Goal: Information Seeking & Learning: Learn about a topic

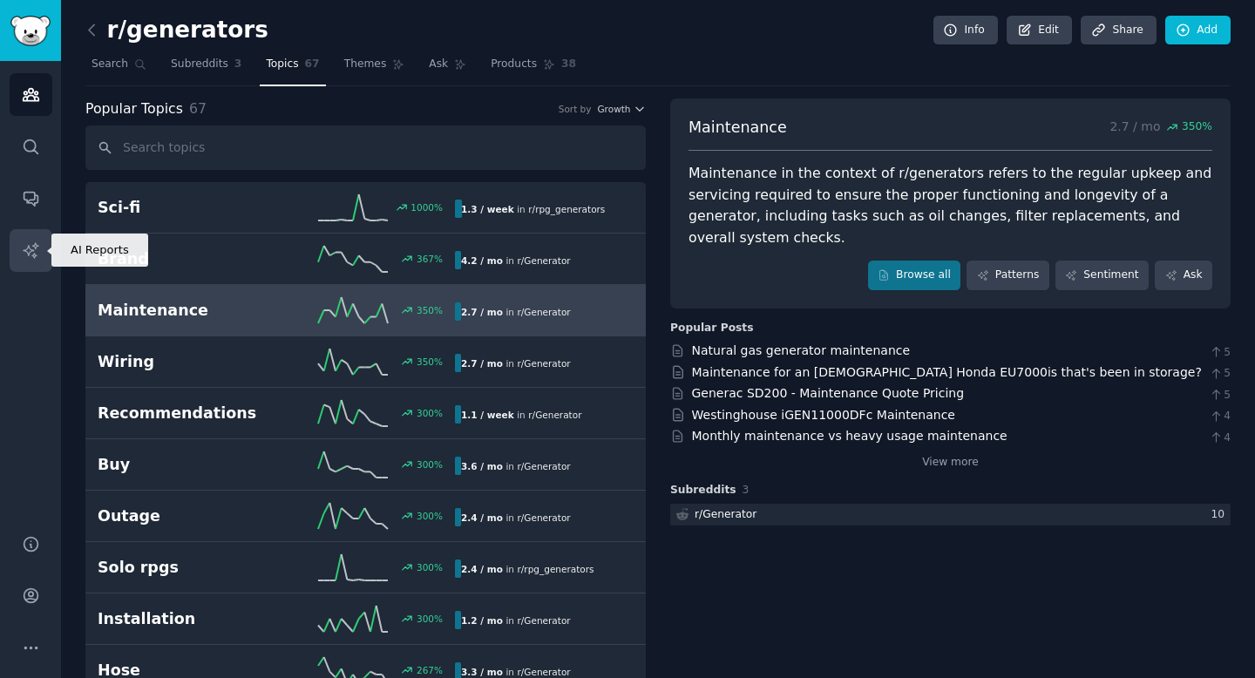
click at [35, 248] on icon "Sidebar" at bounding box center [31, 250] width 18 height 18
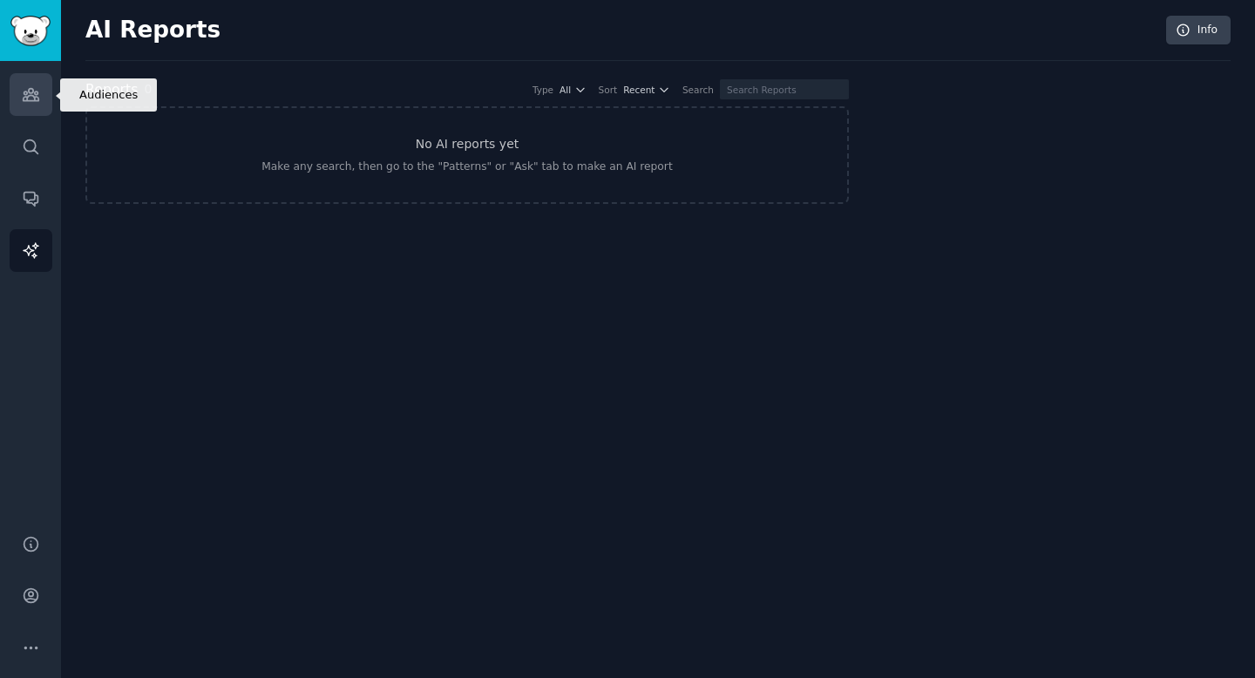
click at [30, 105] on link "Audiences" at bounding box center [31, 94] width 43 height 43
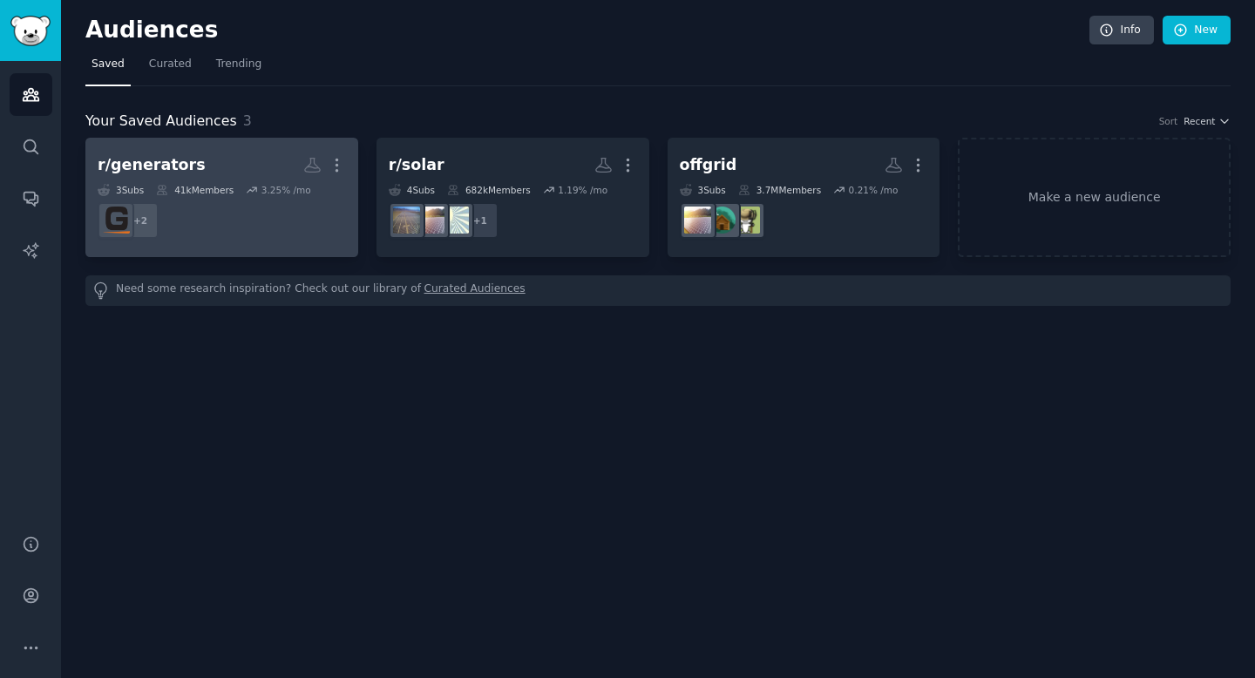
click at [255, 153] on h2 "r/generators More" at bounding box center [222, 165] width 248 height 31
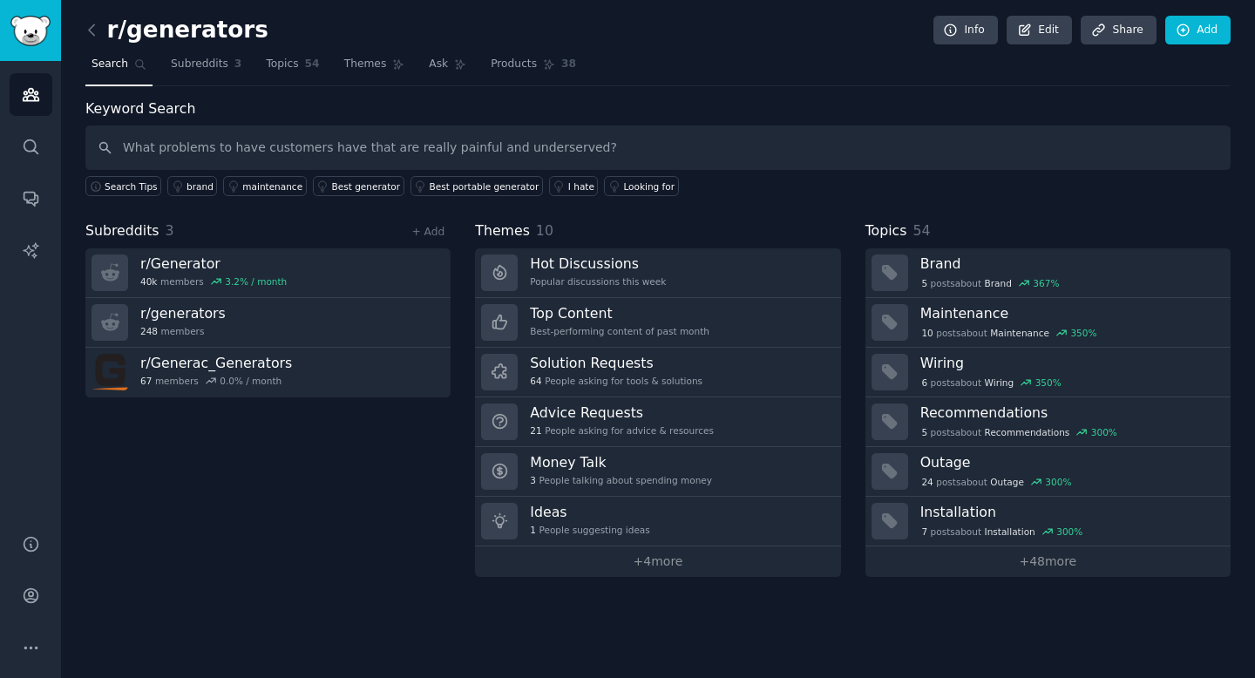
type input "What problems to have customers have that are really painful and underserved?"
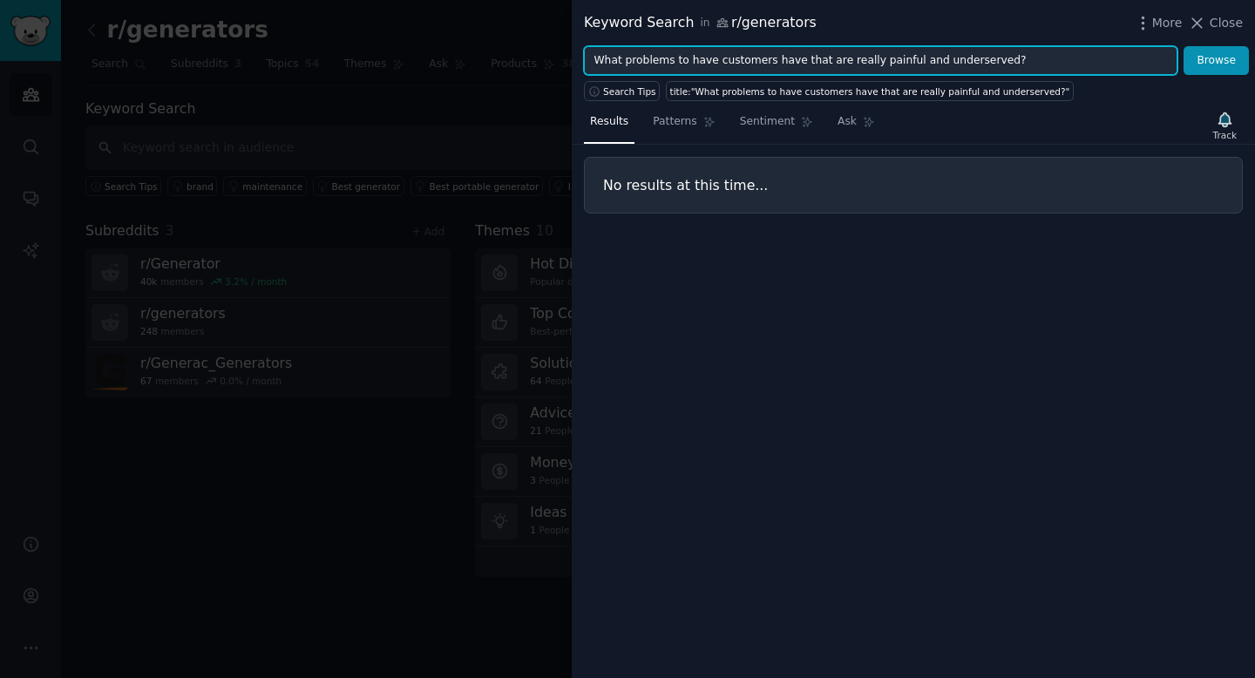
drag, startPoint x: 1043, startPoint y: 63, endPoint x: 544, endPoint y: 56, distance: 499.5
click at [544, 56] on div "Keyword Search in r/generators More Close What problems to have customers have …" at bounding box center [627, 339] width 1255 height 678
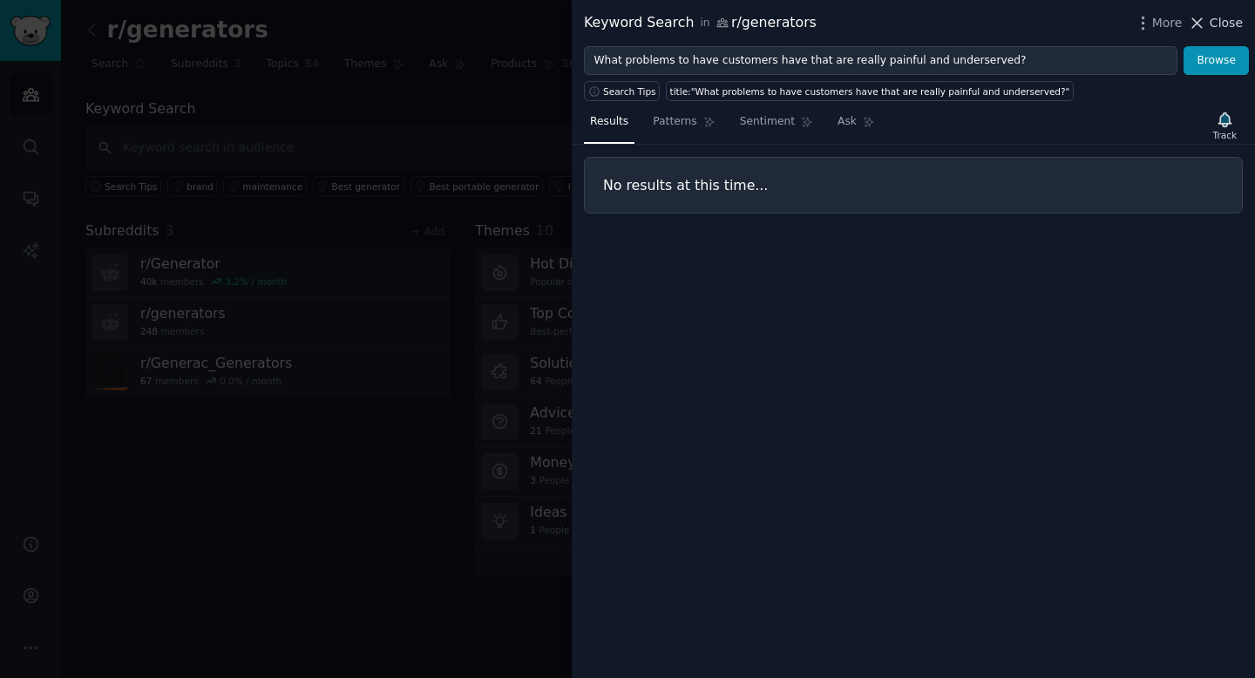
click at [1193, 28] on icon at bounding box center [1197, 23] width 18 height 18
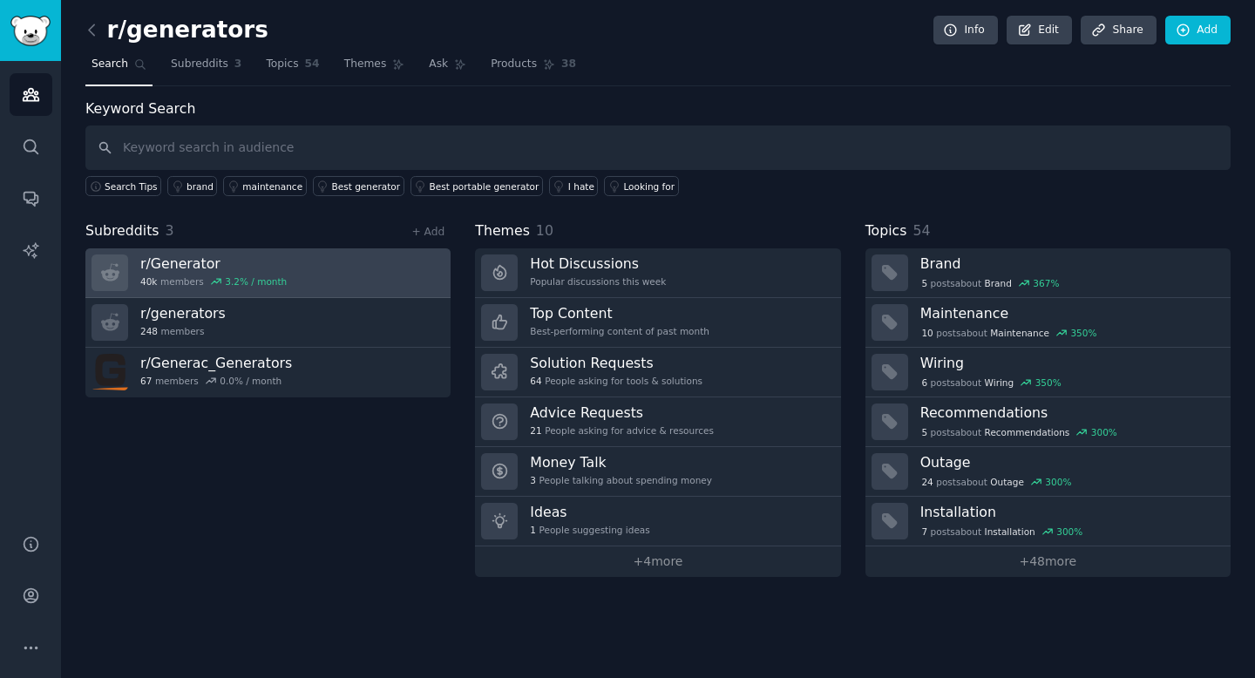
click at [331, 278] on link "r/ Generator 40k members 3.2 % / month" at bounding box center [267, 273] width 365 height 50
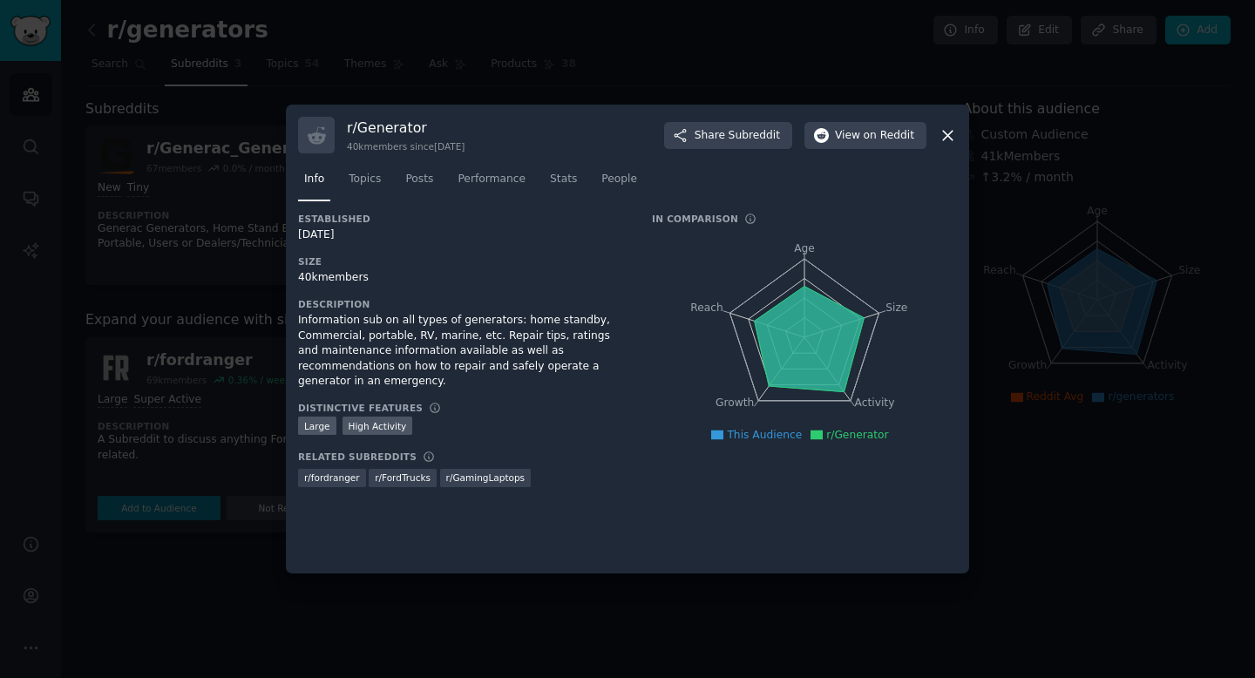
click at [953, 139] on icon at bounding box center [948, 135] width 18 height 18
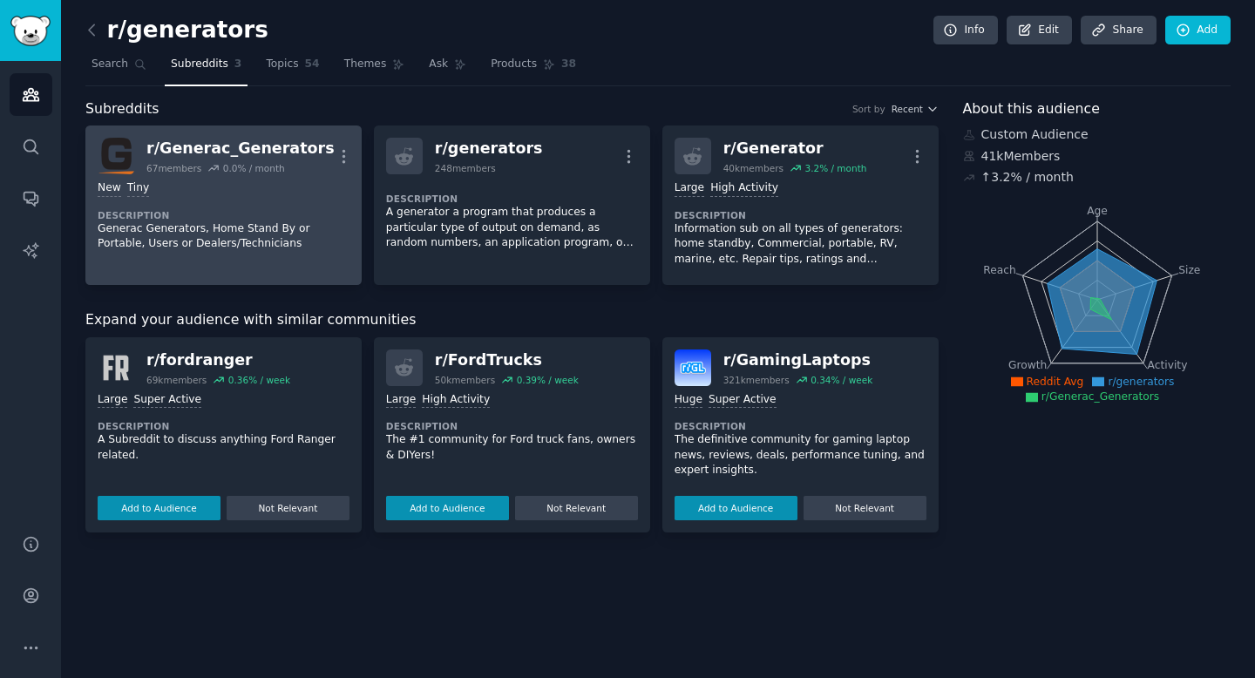
click at [264, 244] on p "Generac Generators, Home Stand By or Portable, Users or Dealers/Technicians" at bounding box center [224, 236] width 252 height 31
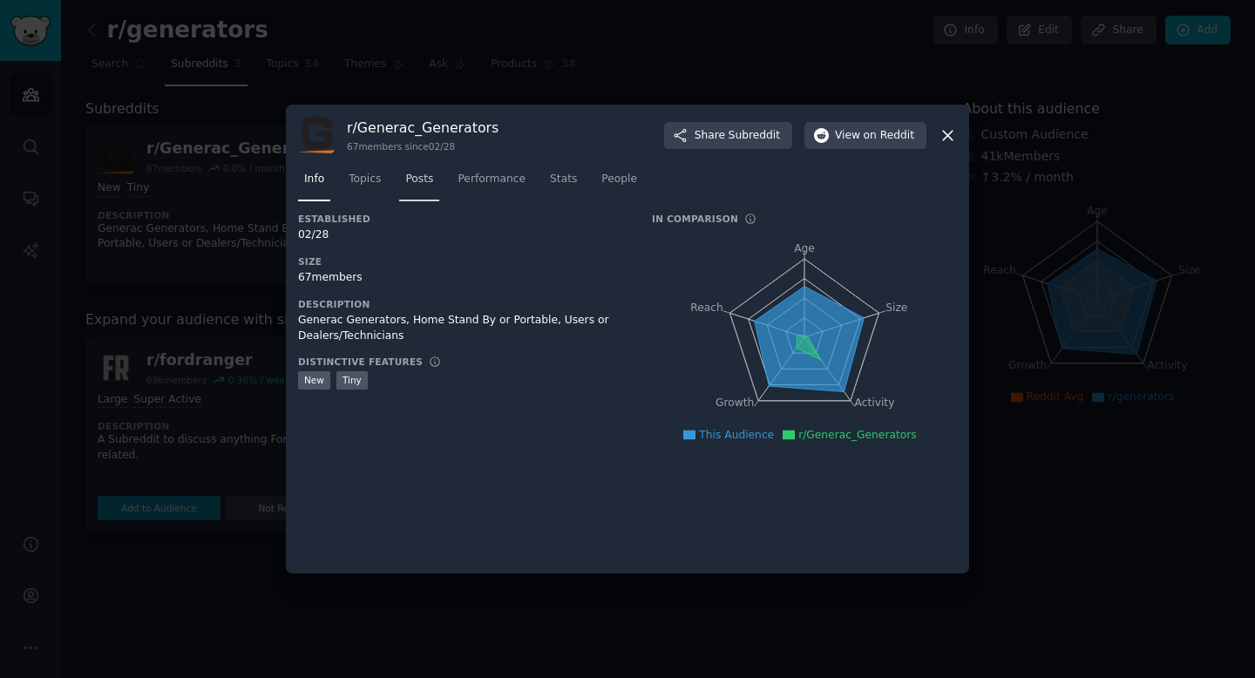
click at [418, 181] on span "Posts" at bounding box center [419, 180] width 28 height 16
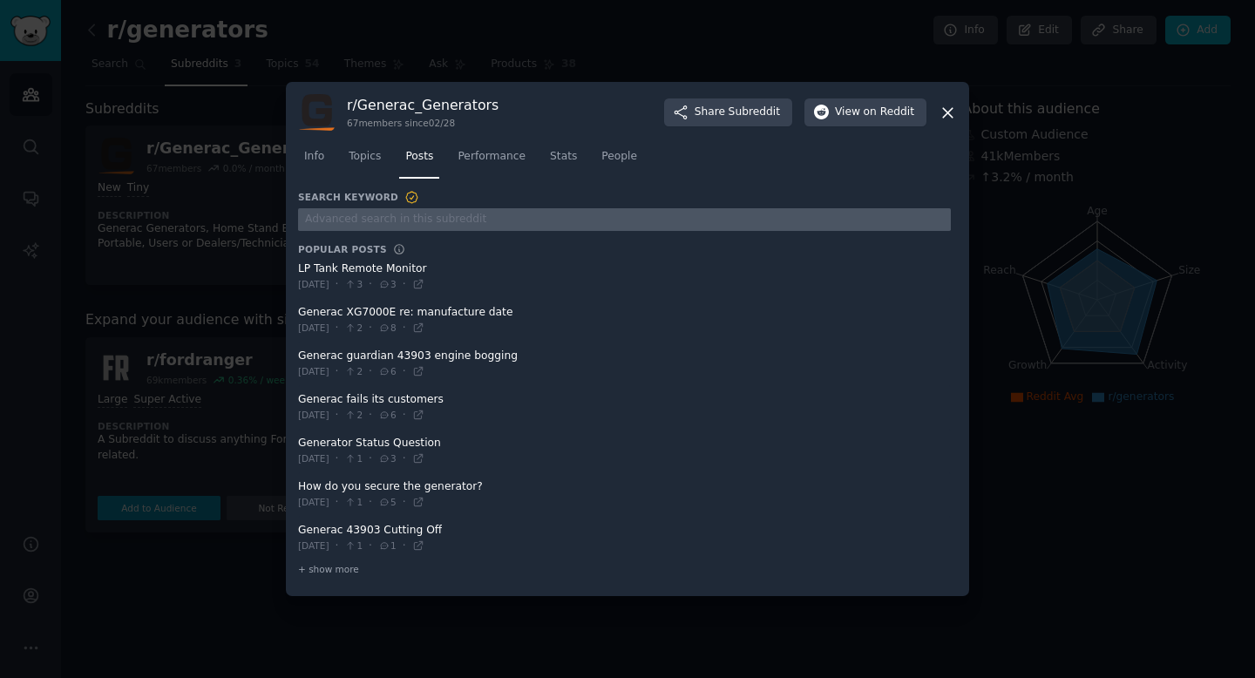
click at [418, 221] on input "text" at bounding box center [624, 220] width 653 height 24
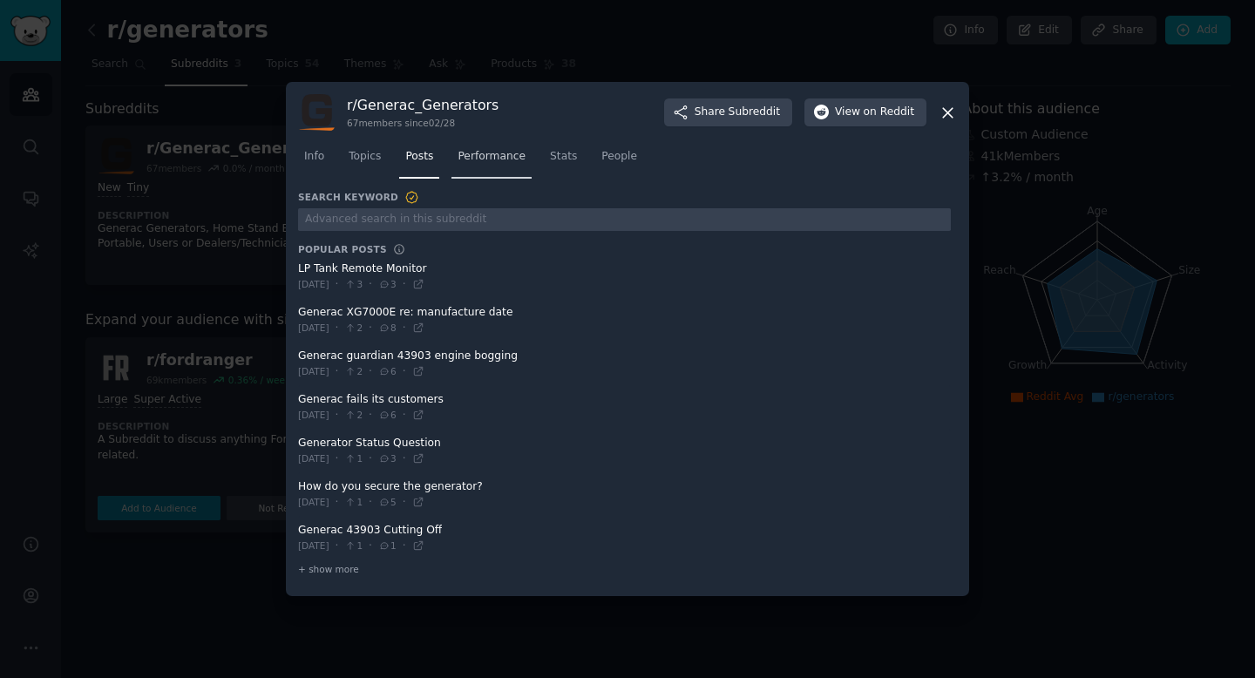
click at [496, 161] on span "Performance" at bounding box center [492, 157] width 68 height 16
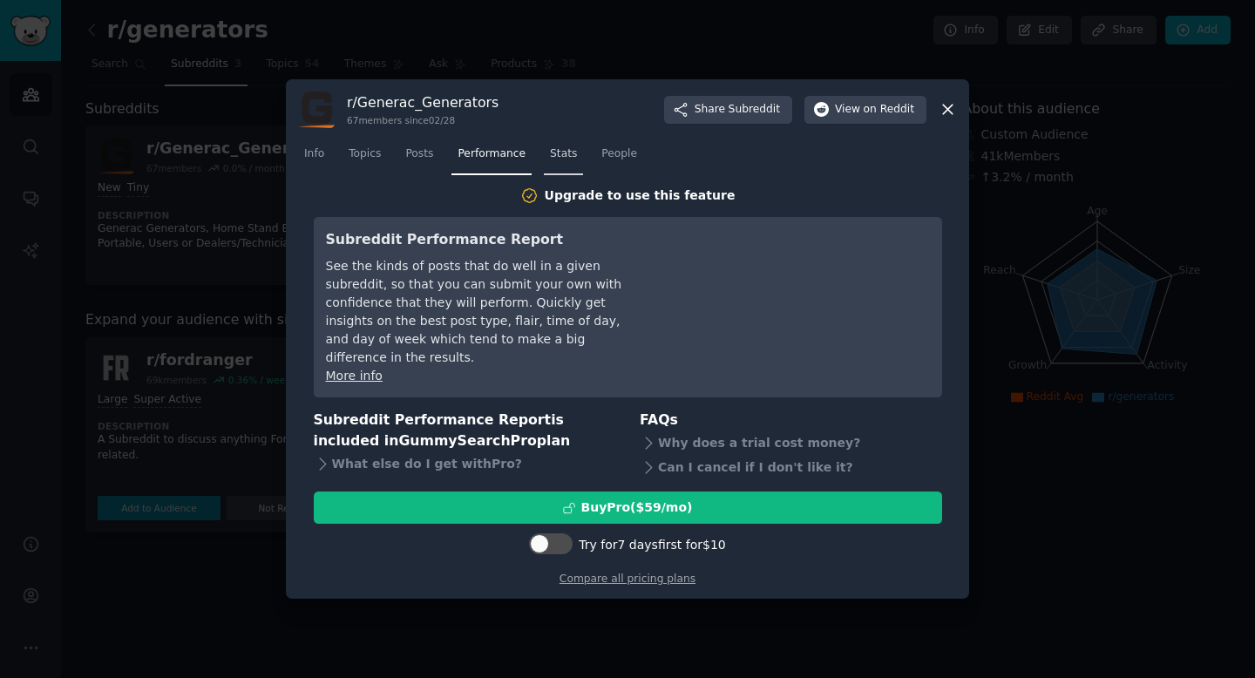
click at [572, 162] on span "Stats" at bounding box center [563, 154] width 27 height 16
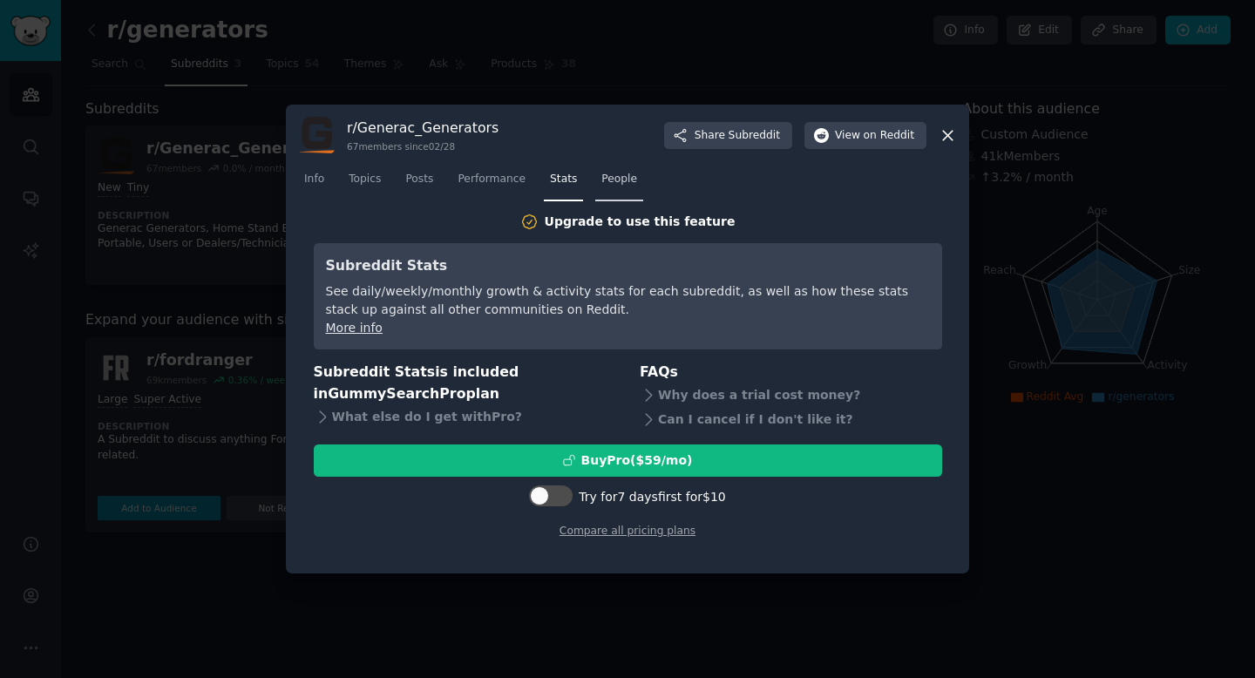
click at [614, 185] on span "People" at bounding box center [619, 180] width 36 height 16
click at [321, 177] on span "Info" at bounding box center [314, 180] width 20 height 16
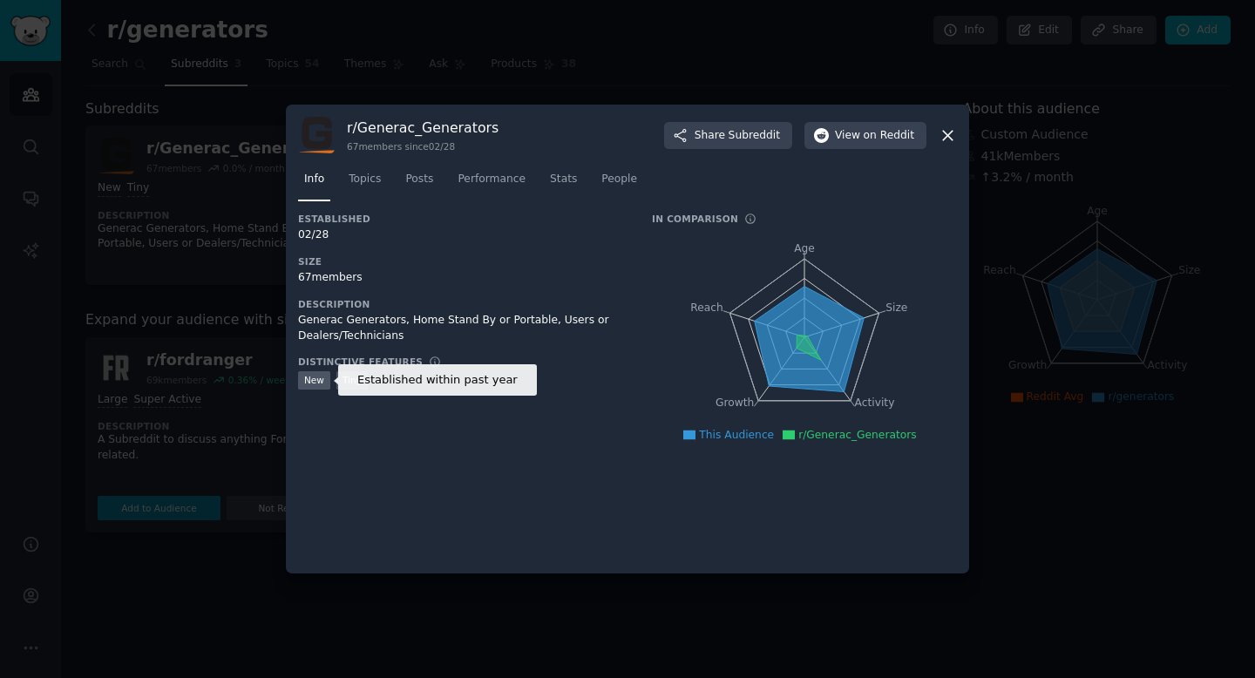
click at [308, 386] on div "New" at bounding box center [314, 380] width 32 height 18
click at [323, 422] on div "Established 02/28 Size 67 members Description Generac Generators, Home Stand By…" at bounding box center [462, 337] width 329 height 248
click at [345, 385] on div "Tiny" at bounding box center [351, 380] width 31 height 18
click at [946, 129] on icon at bounding box center [948, 135] width 18 height 18
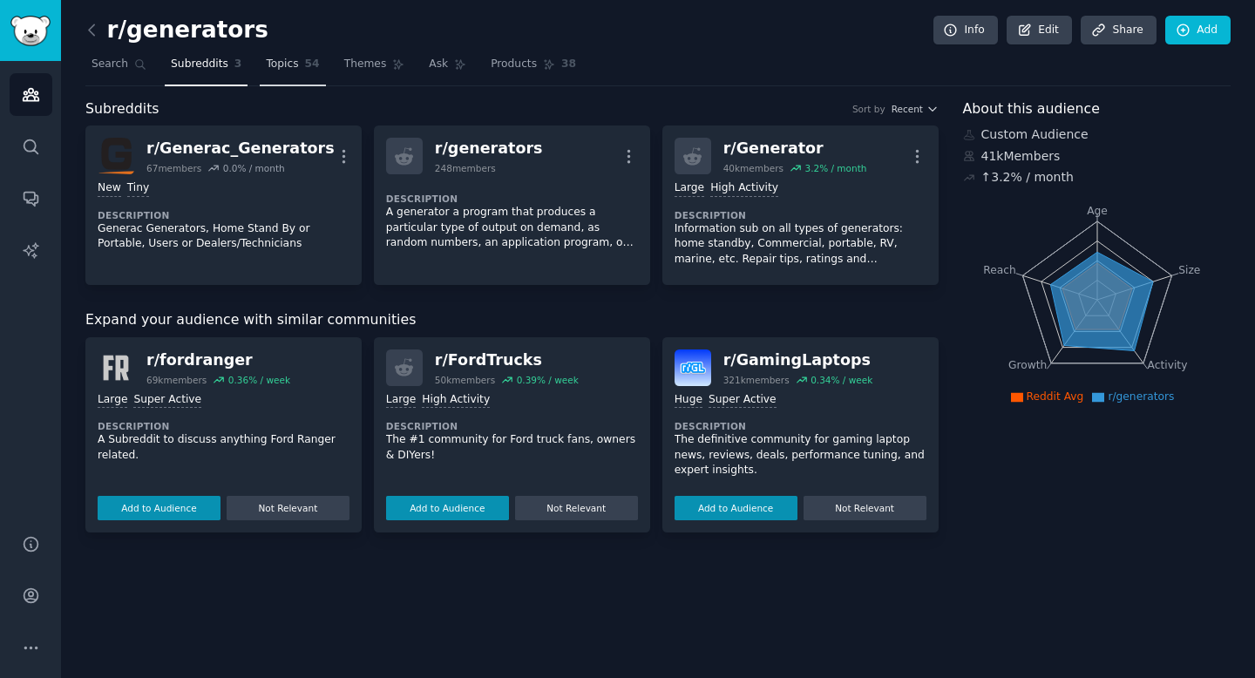
click at [272, 65] on span "Topics" at bounding box center [282, 65] width 32 height 16
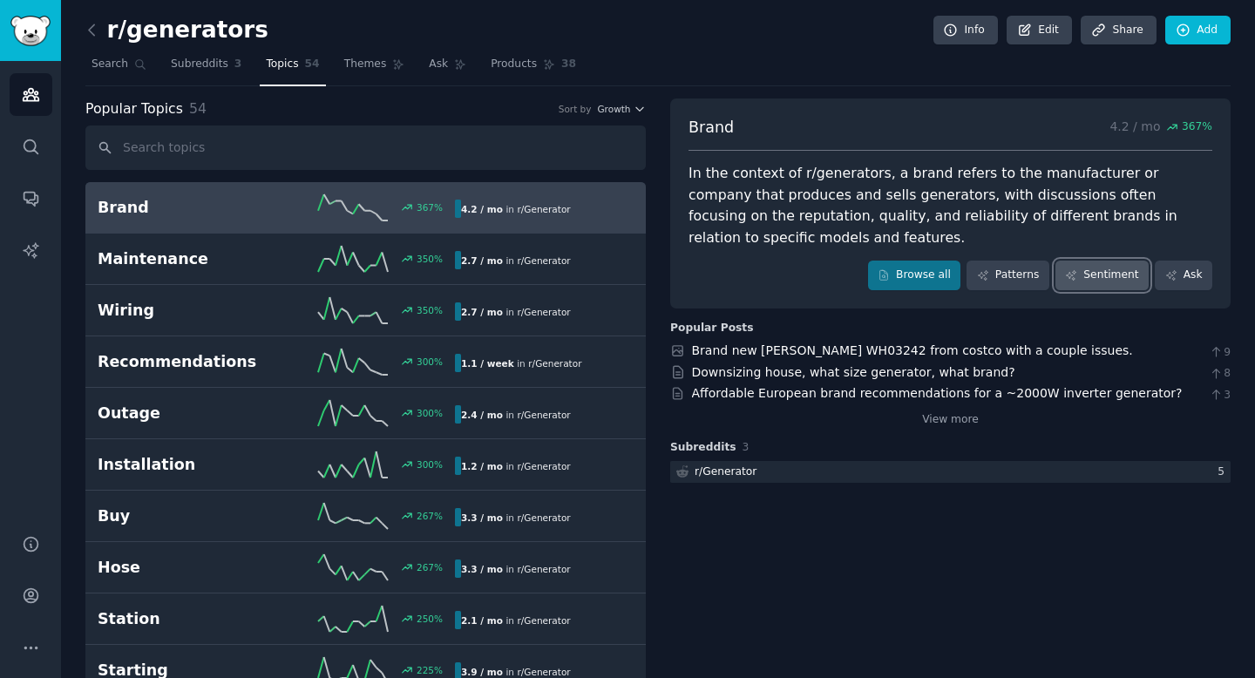
click at [1100, 261] on link "Sentiment" at bounding box center [1102, 276] width 93 height 30
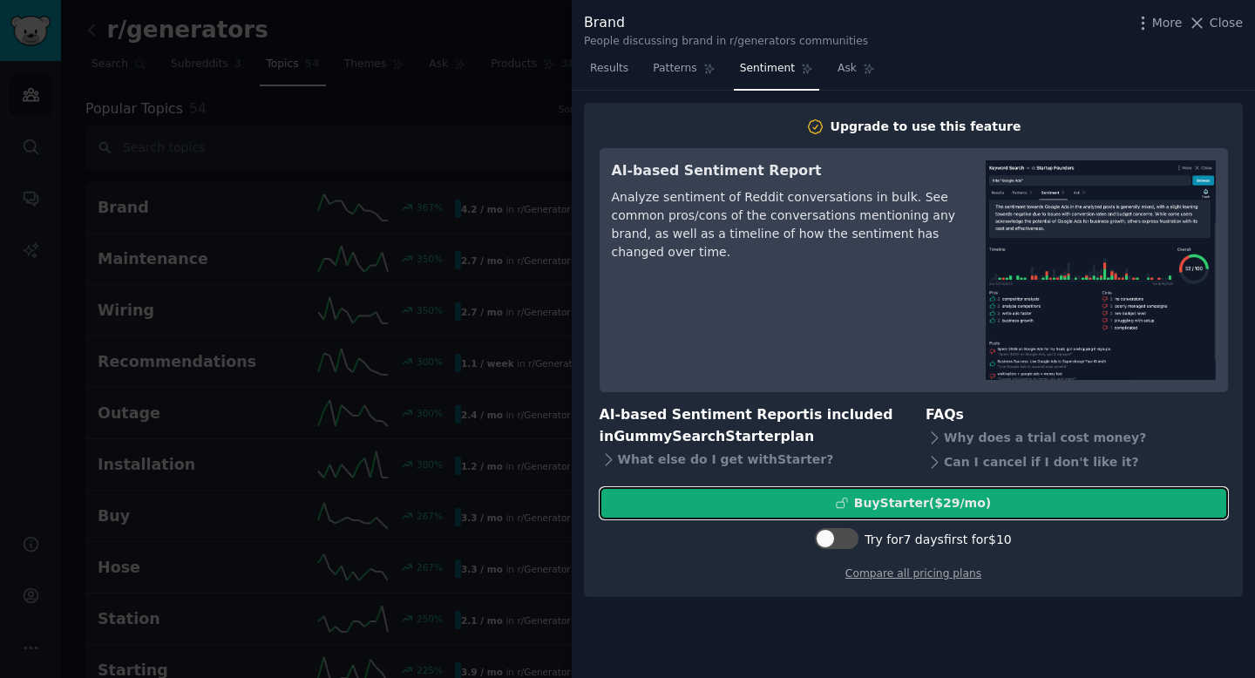
click at [934, 508] on div "Buy Starter ($ 29 /mo )" at bounding box center [922, 503] width 137 height 18
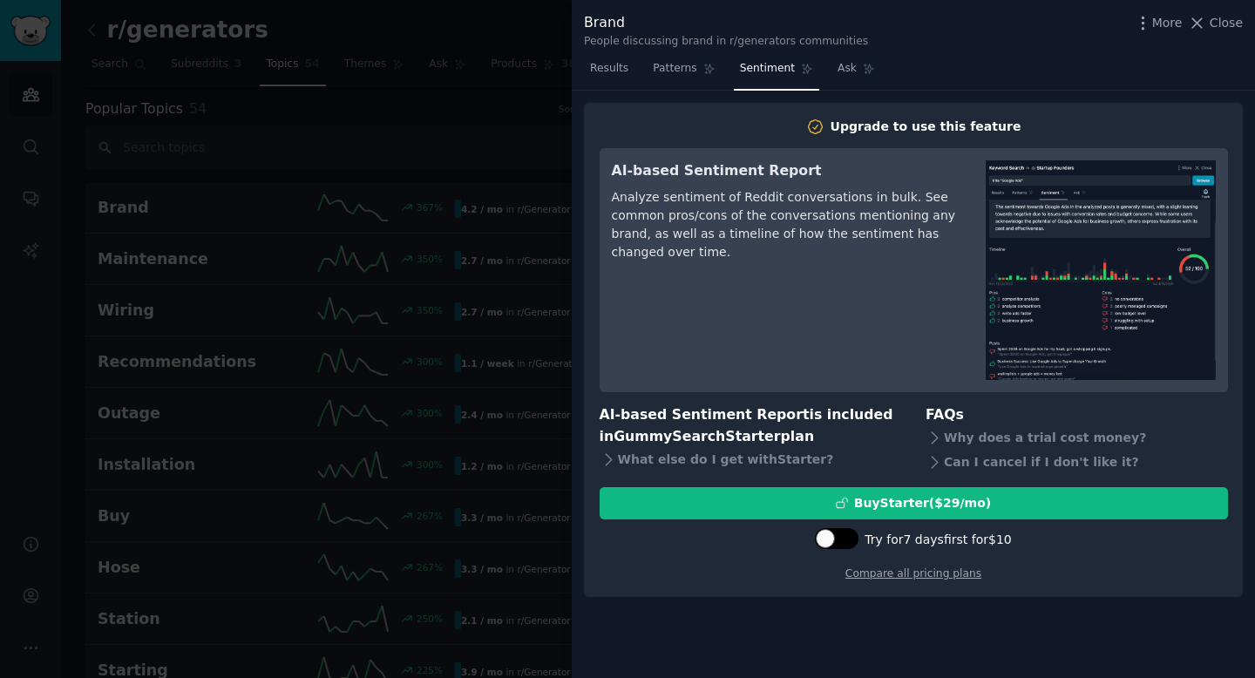
click at [838, 540] on div at bounding box center [837, 538] width 44 height 21
checkbox input "true"
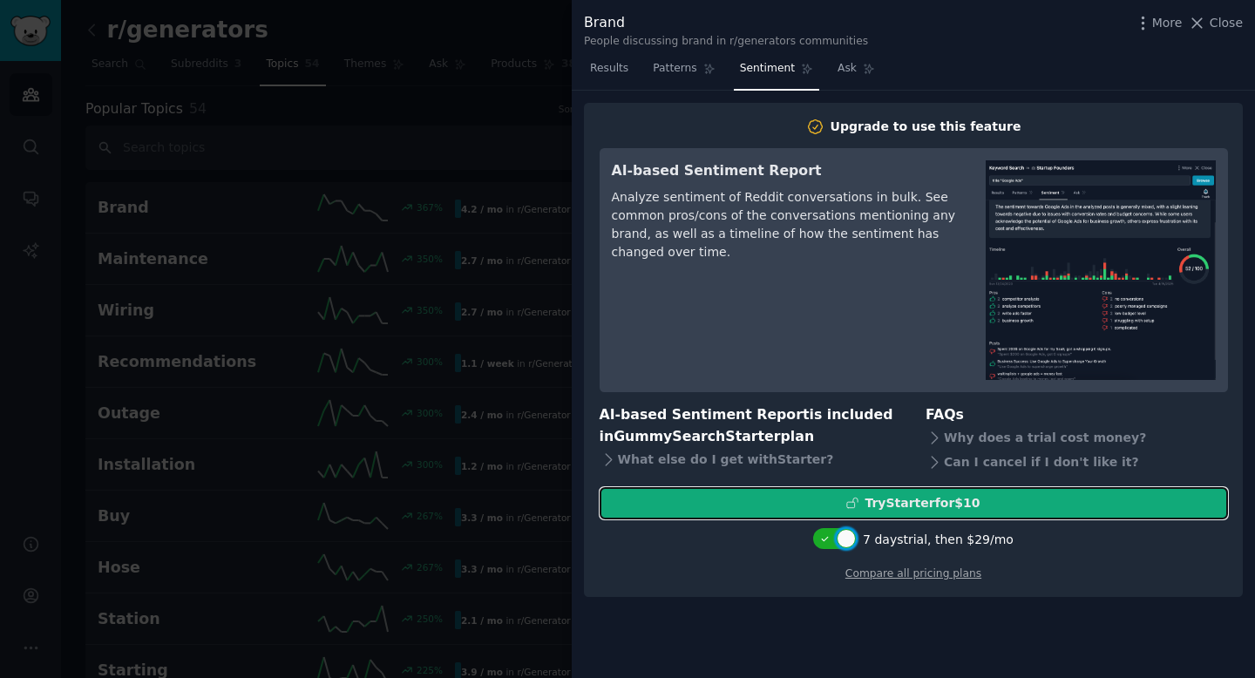
click at [918, 507] on div "Try Starter for $10" at bounding box center [922, 503] width 115 height 18
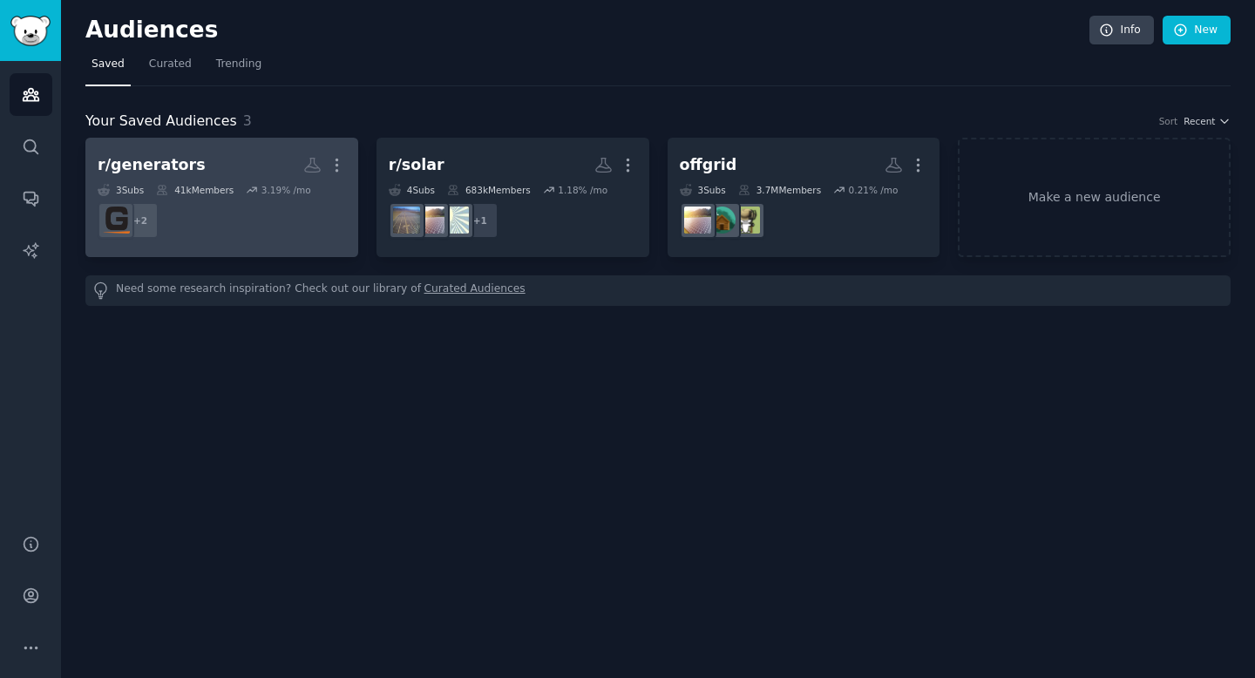
click at [244, 159] on h2 "r/generators Custom Audience More" at bounding box center [222, 165] width 248 height 31
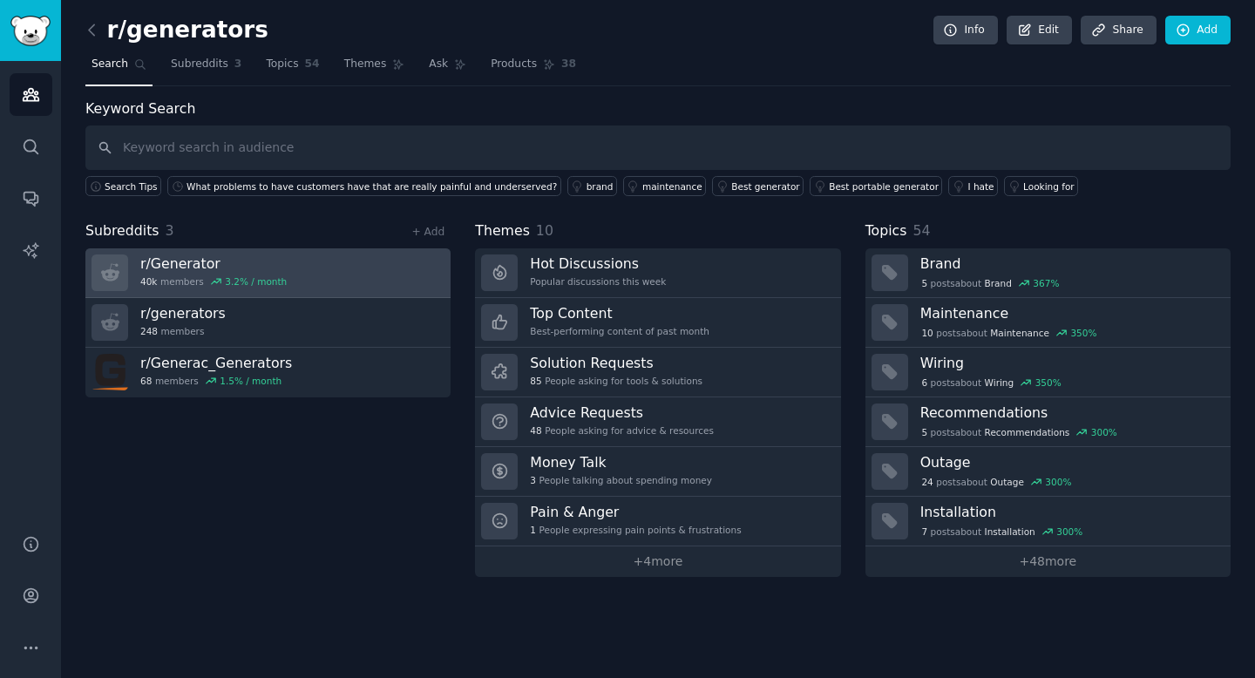
click at [234, 268] on h3 "r/ Generator" at bounding box center [213, 264] width 146 height 18
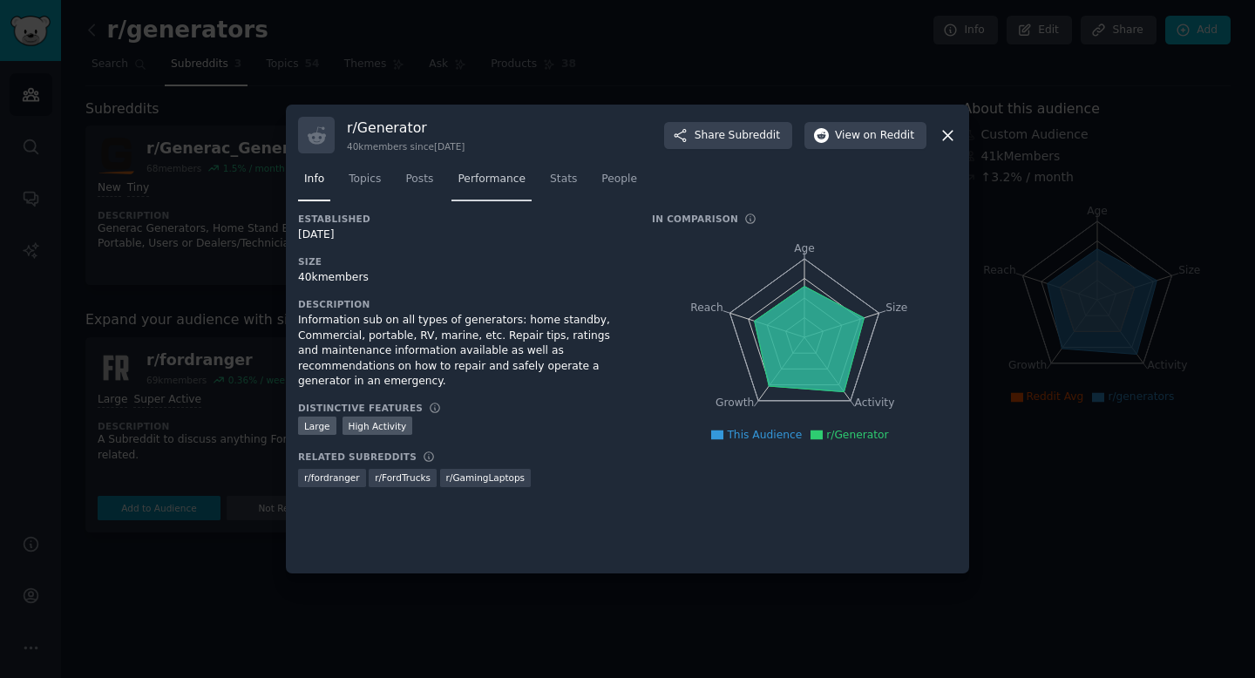
click at [485, 184] on span "Performance" at bounding box center [492, 180] width 68 height 16
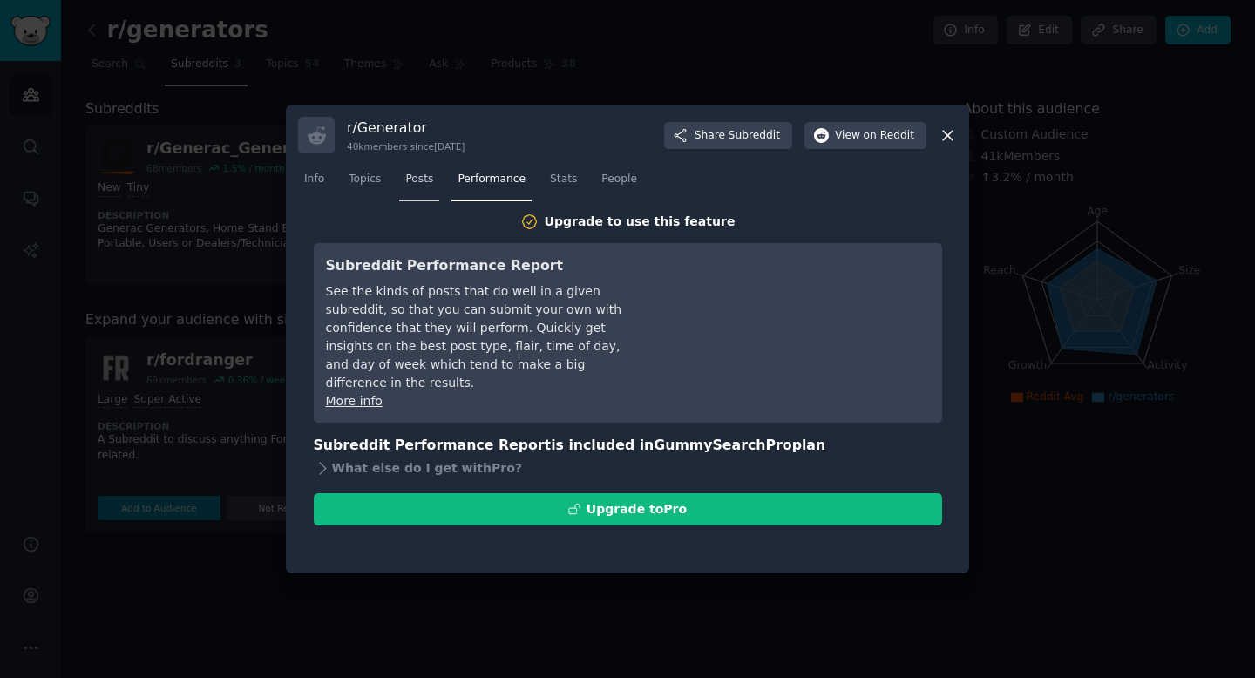
click at [418, 185] on span "Posts" at bounding box center [419, 180] width 28 height 16
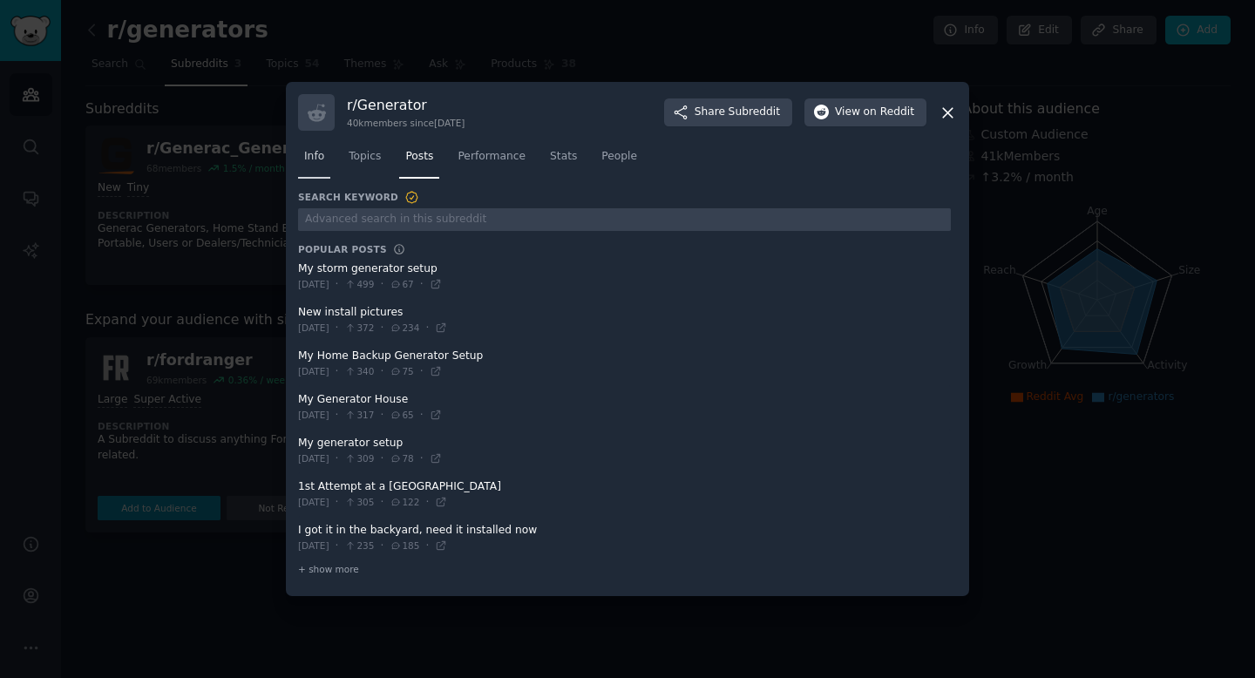
click at [315, 158] on span "Info" at bounding box center [314, 157] width 20 height 16
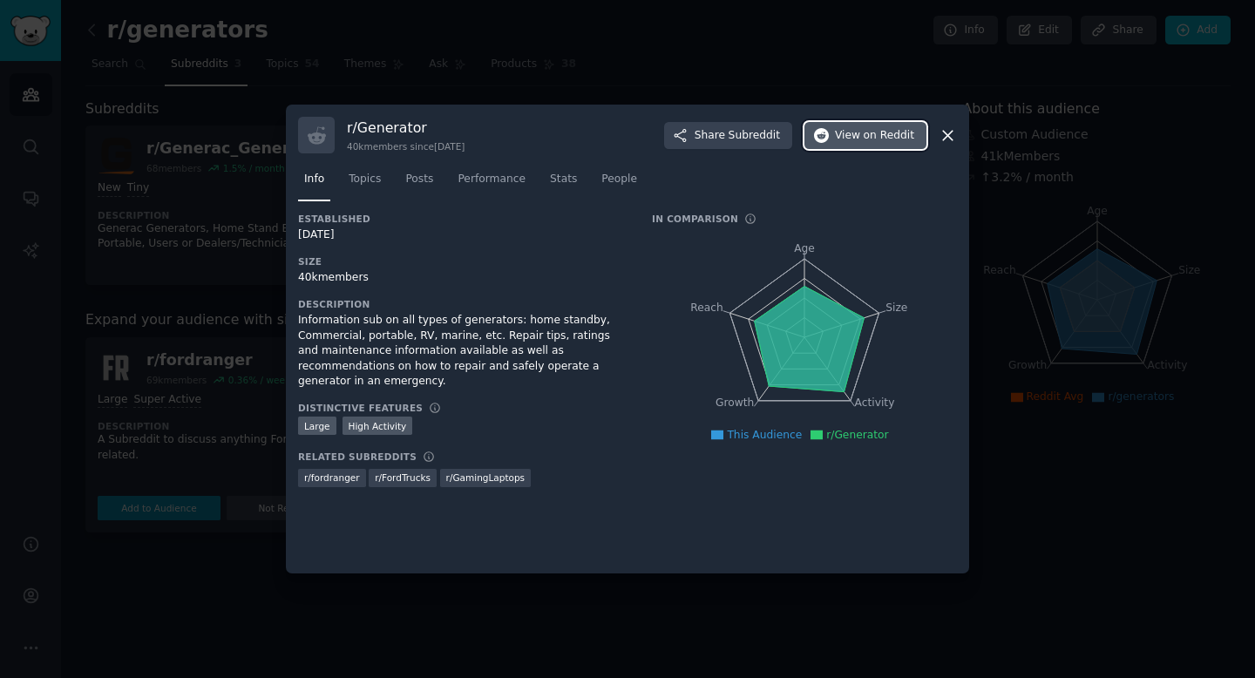
click at [841, 135] on span "View on Reddit" at bounding box center [874, 136] width 79 height 16
click at [369, 179] on span "Topics" at bounding box center [365, 180] width 32 height 16
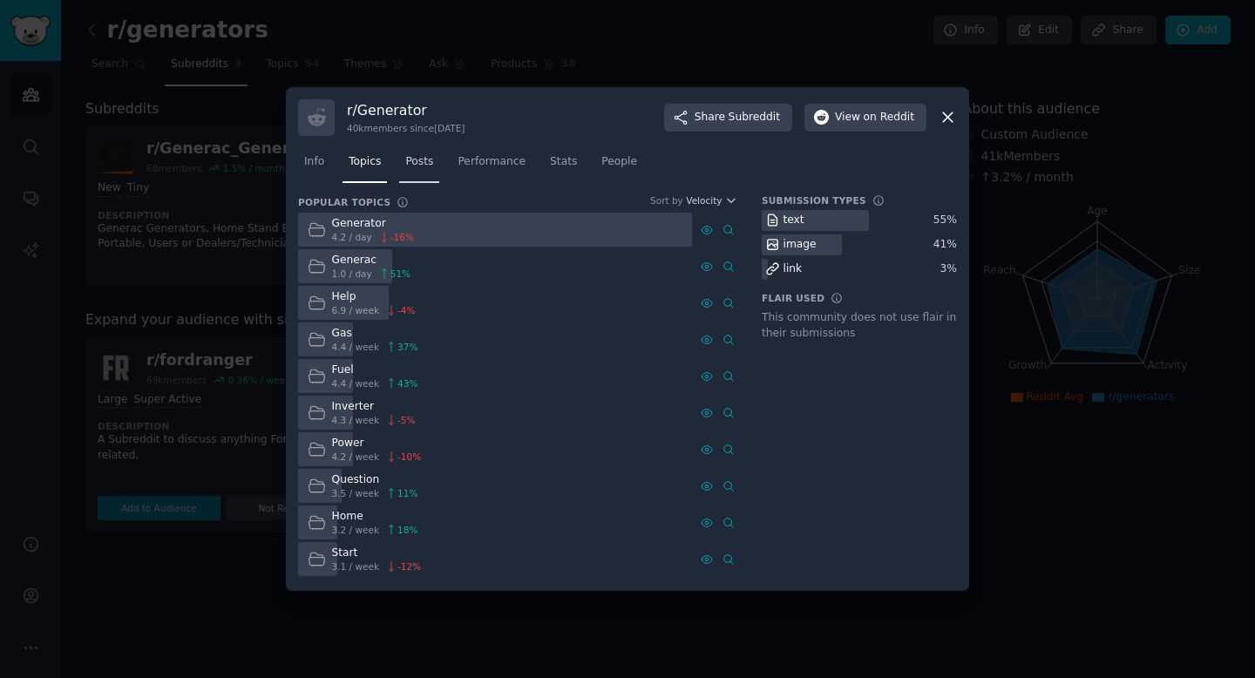
click at [439, 181] on link "Posts" at bounding box center [419, 166] width 40 height 36
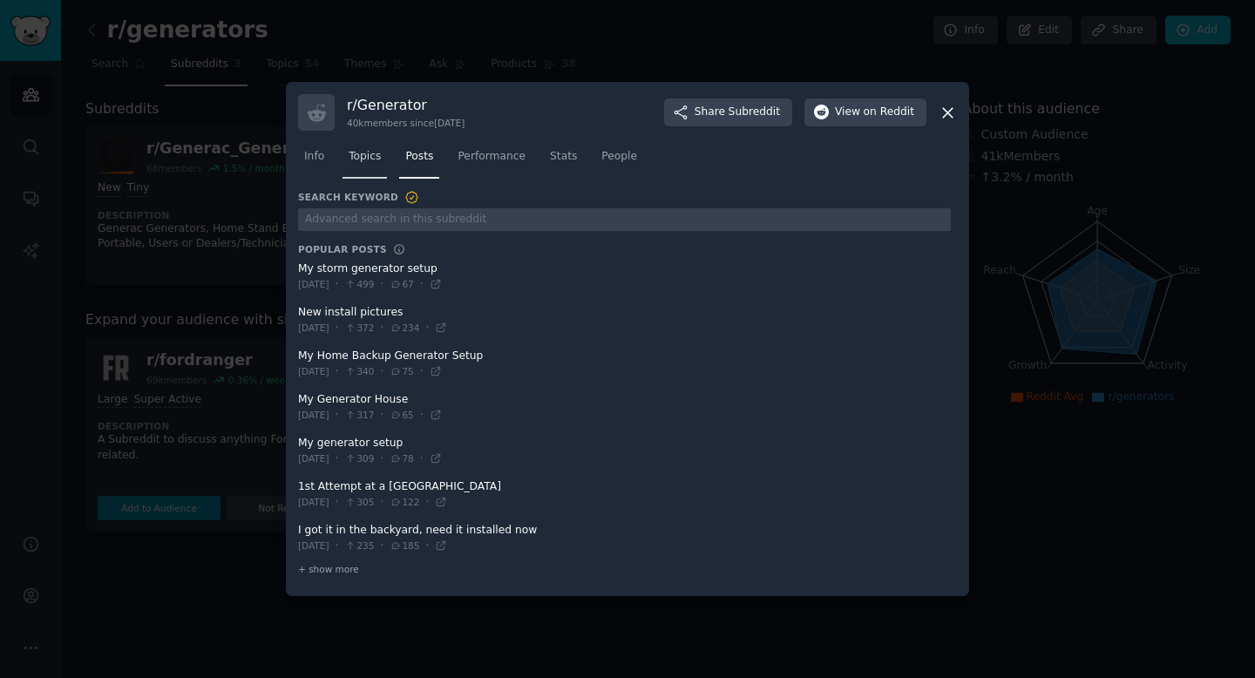
click at [373, 162] on span "Topics" at bounding box center [365, 157] width 32 height 16
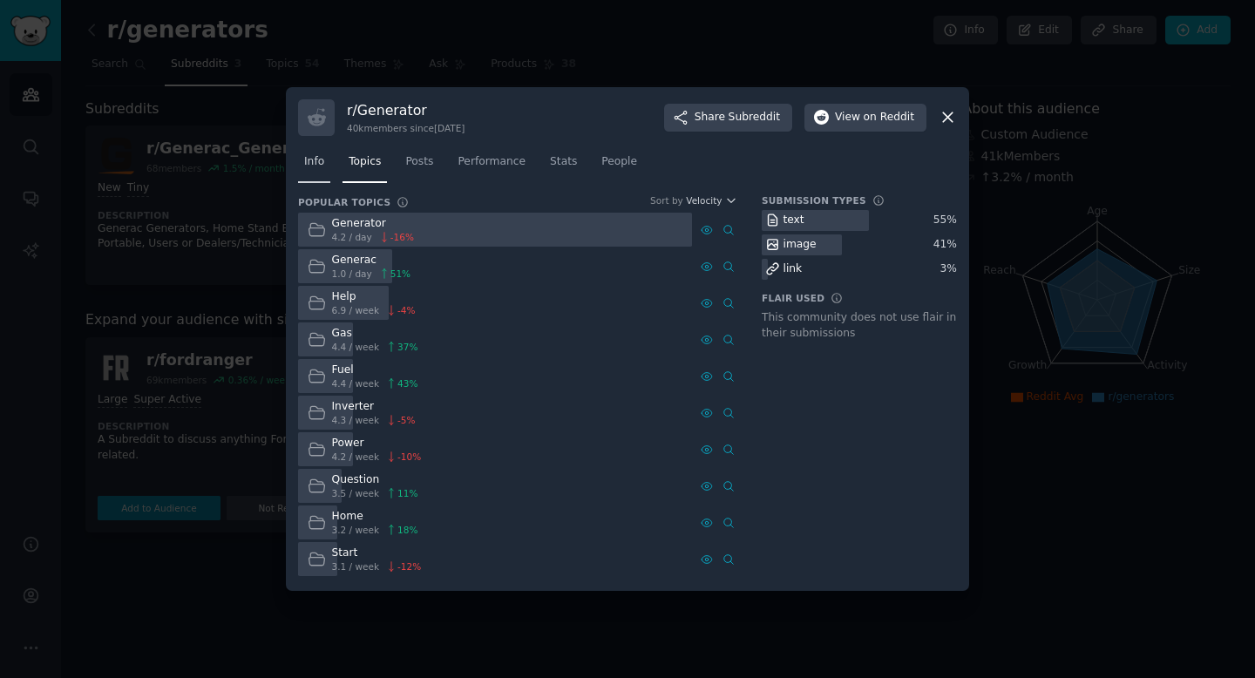
click at [311, 165] on span "Info" at bounding box center [314, 162] width 20 height 16
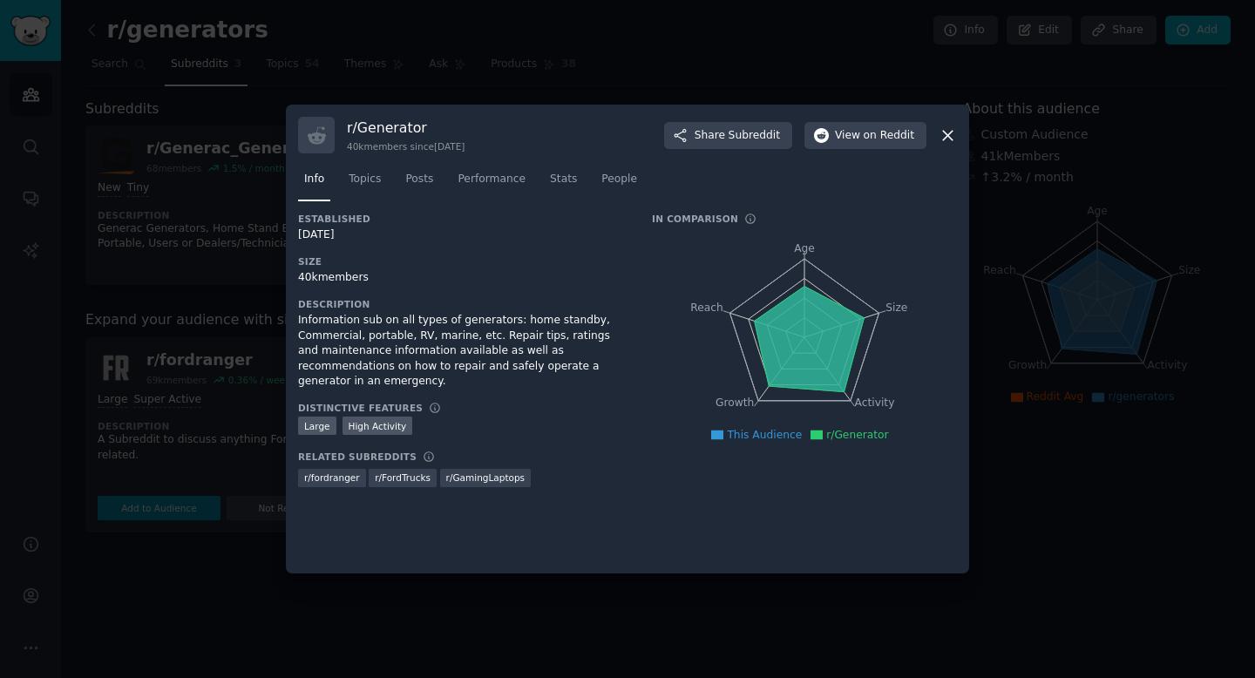
click at [261, 581] on div at bounding box center [627, 339] width 1255 height 678
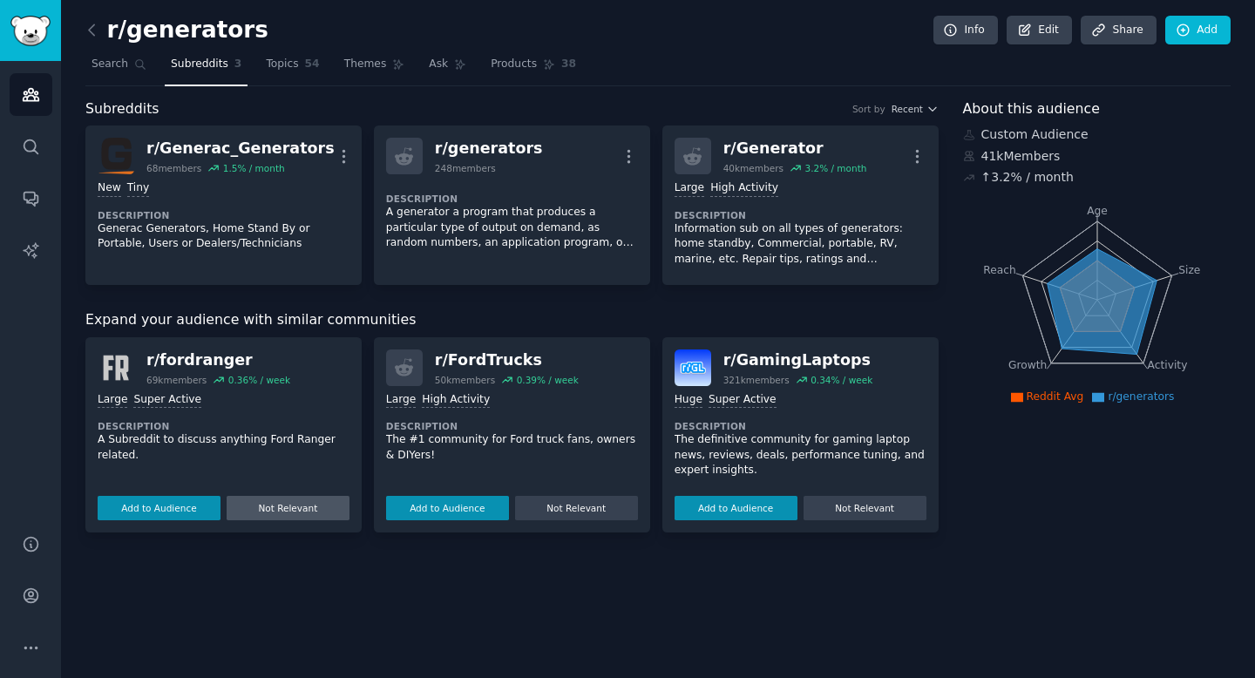
click at [281, 506] on button "Not Relevant" at bounding box center [288, 508] width 123 height 24
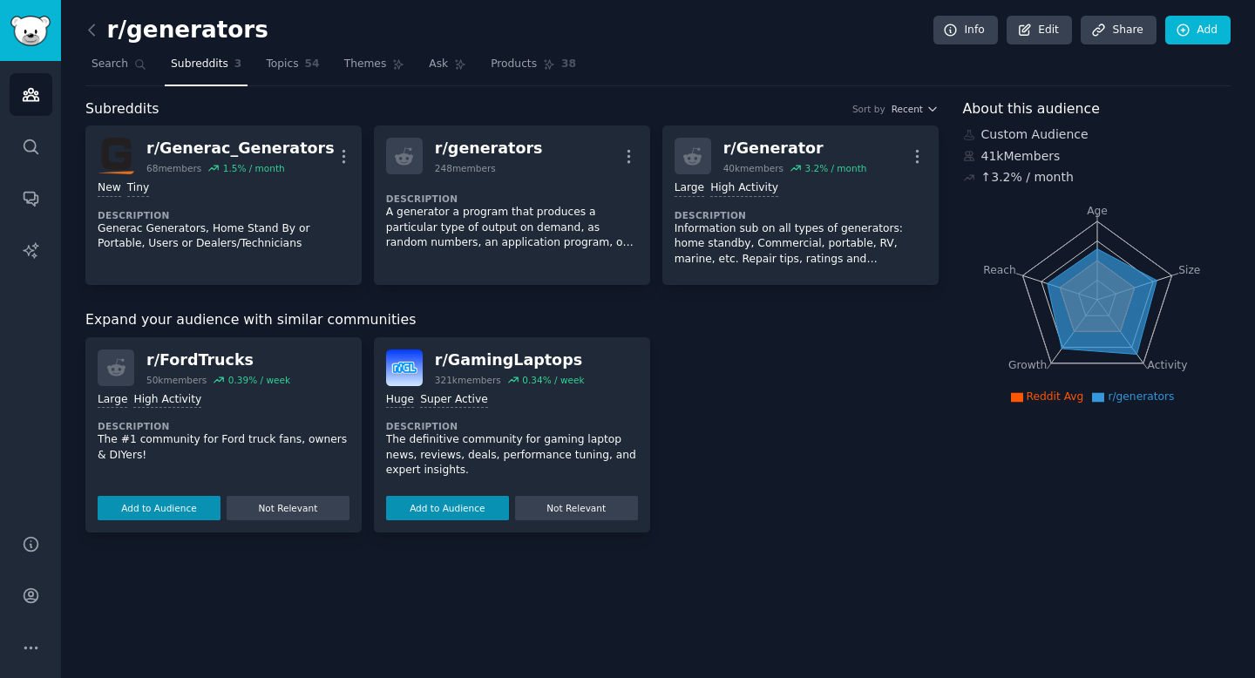
click at [281, 506] on button "Not Relevant" at bounding box center [288, 508] width 123 height 24
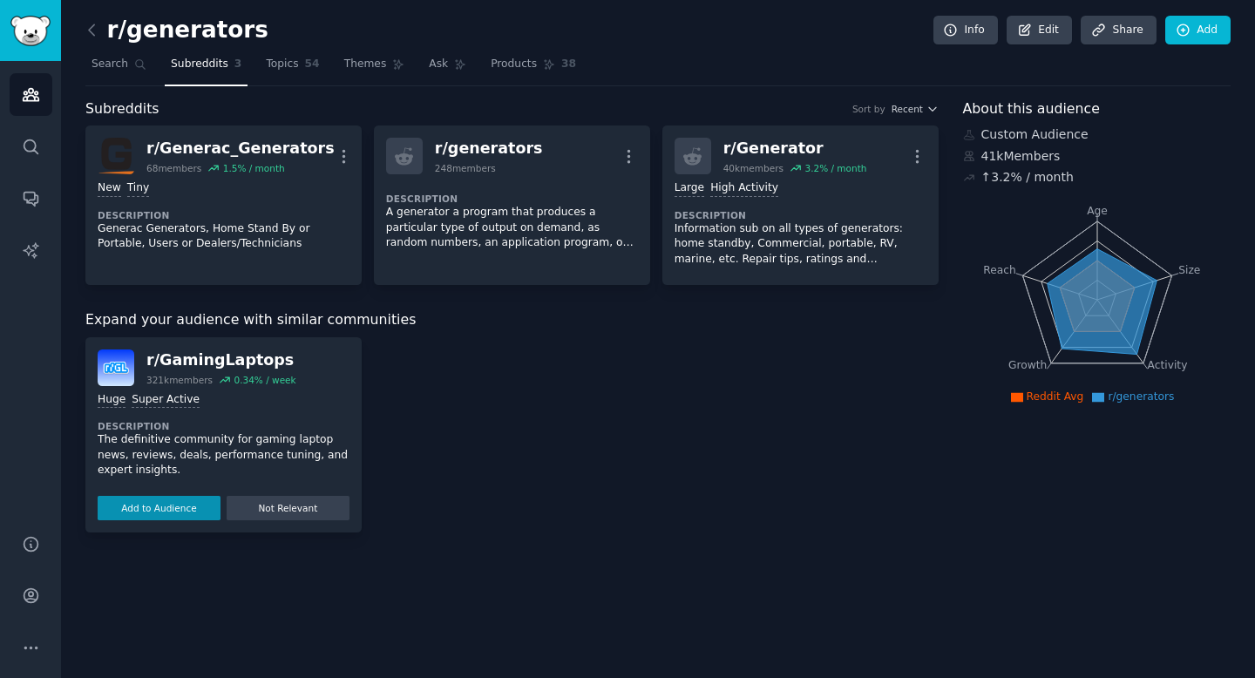
click at [281, 506] on button "Not Relevant" at bounding box center [288, 508] width 123 height 24
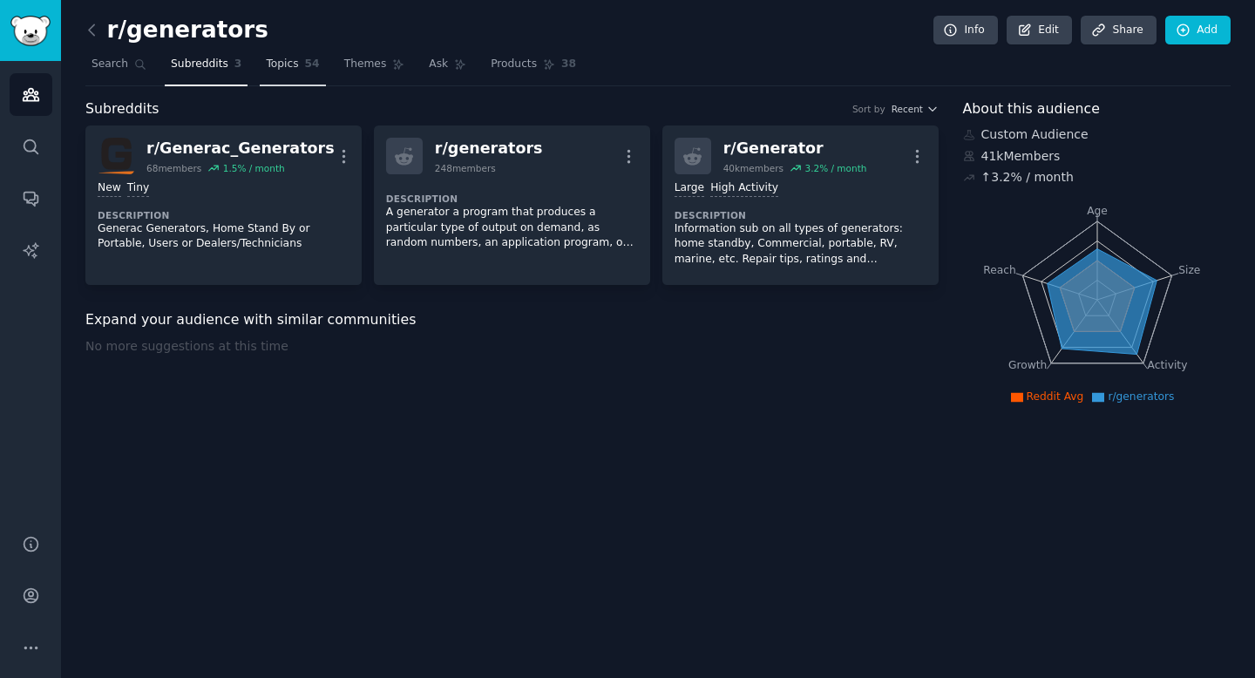
click at [289, 71] on span "Topics" at bounding box center [282, 65] width 32 height 16
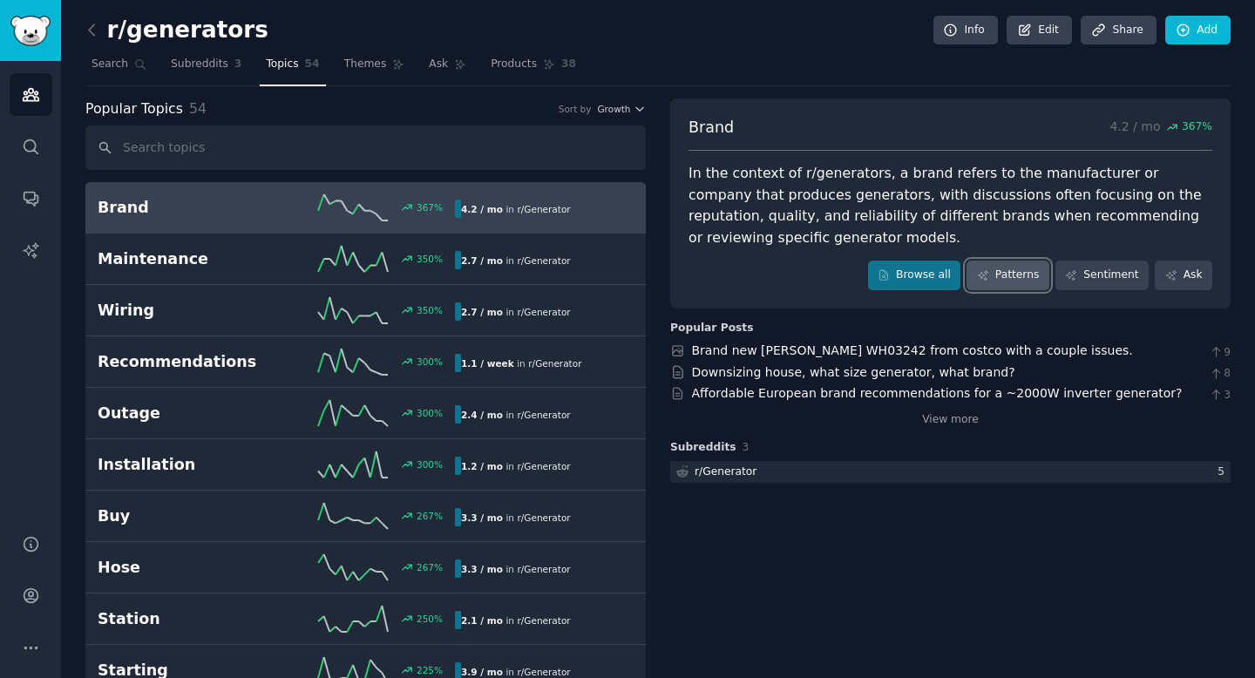
click at [1023, 272] on link "Patterns" at bounding box center [1008, 276] width 82 height 30
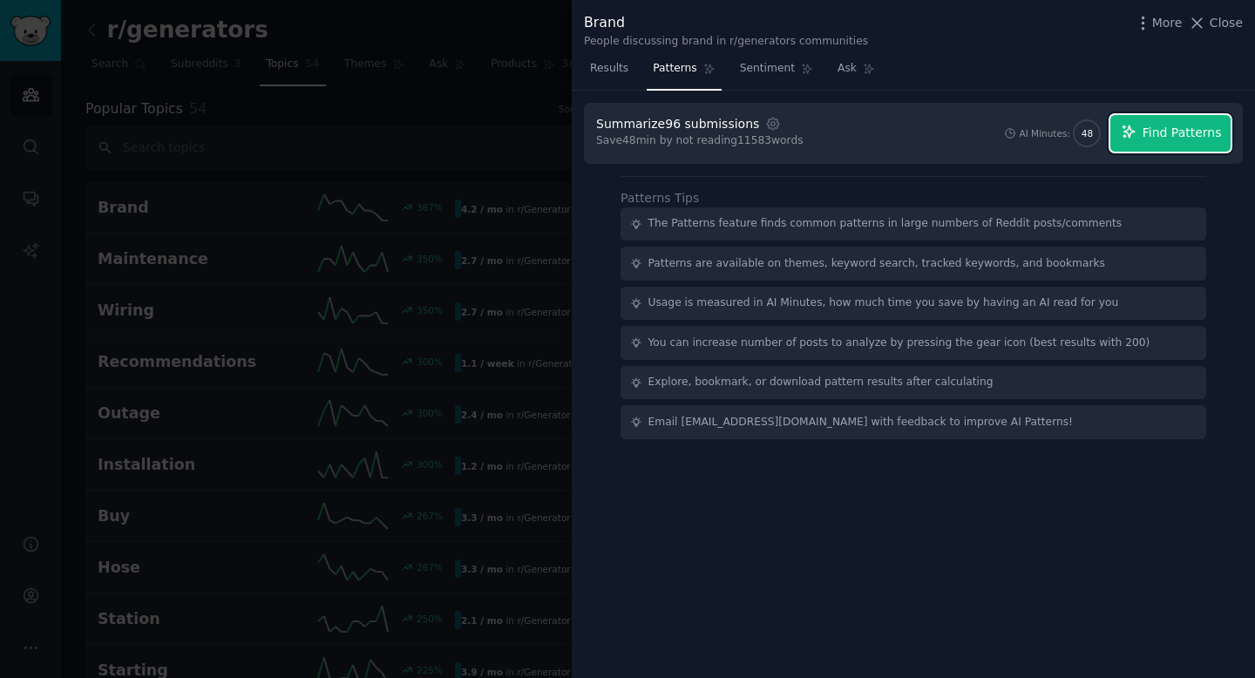
click at [1141, 137] on button "Find Patterns" at bounding box center [1171, 133] width 120 height 37
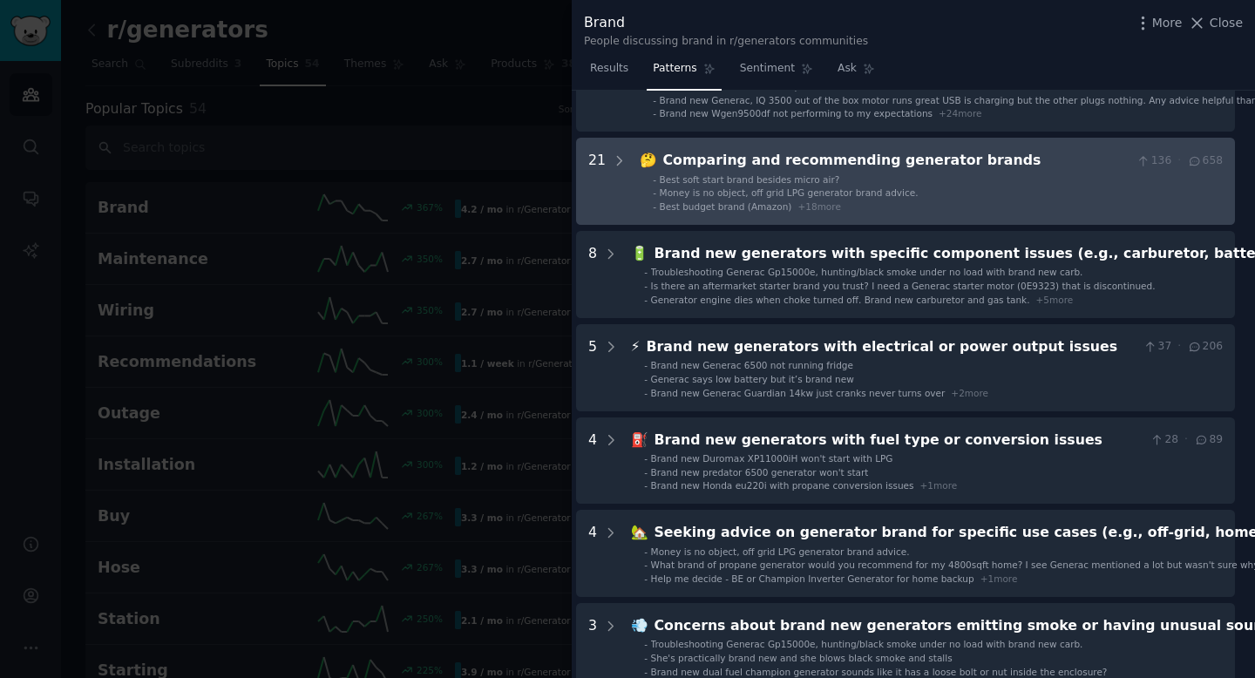
scroll to position [0, 8]
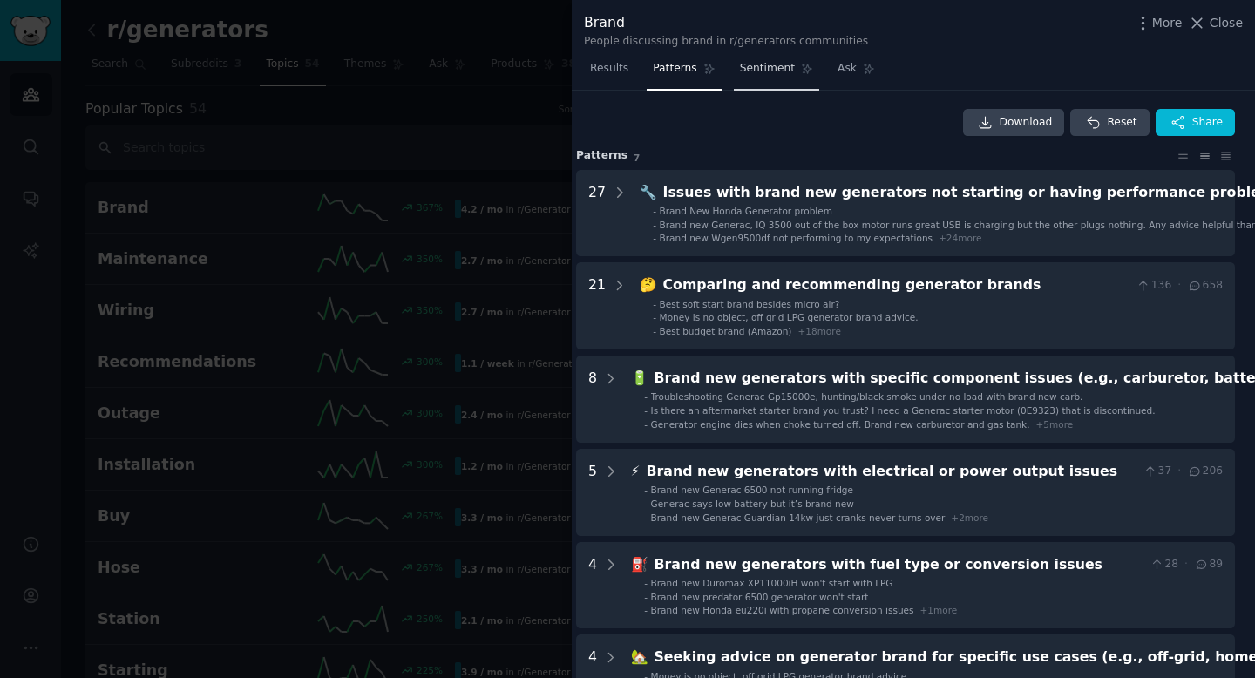
click at [761, 65] on span "Sentiment" at bounding box center [767, 69] width 55 height 16
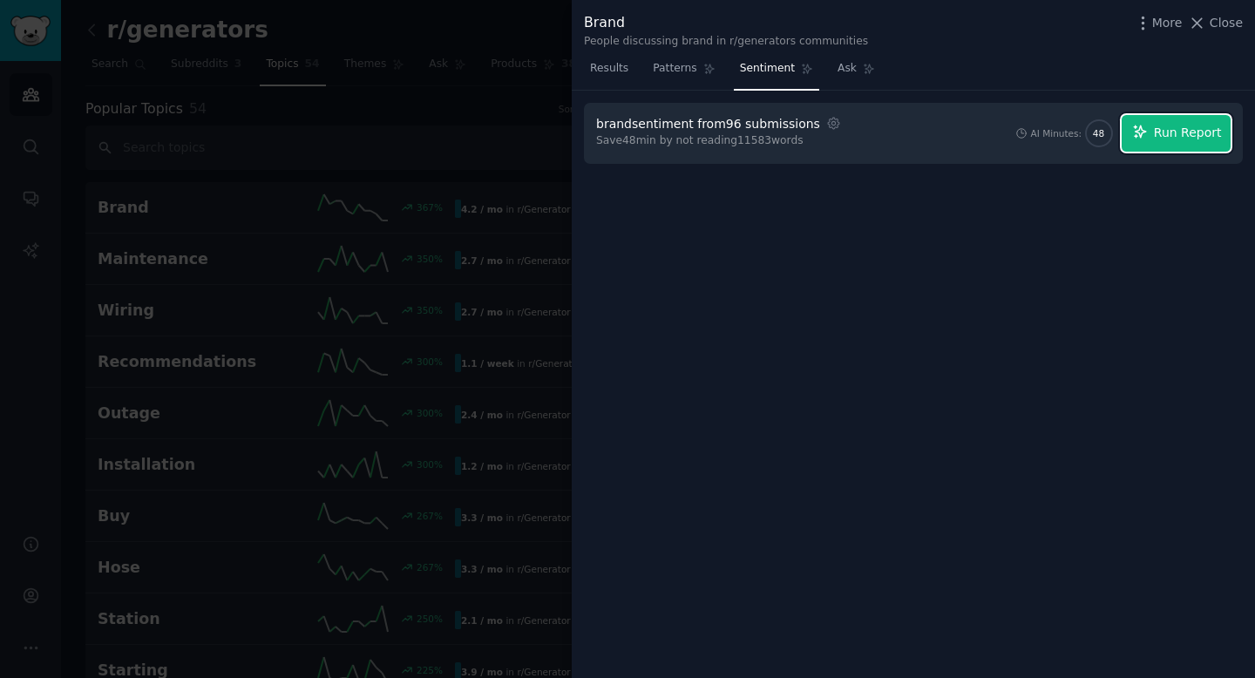
click at [1196, 145] on button "Run Report" at bounding box center [1176, 133] width 109 height 37
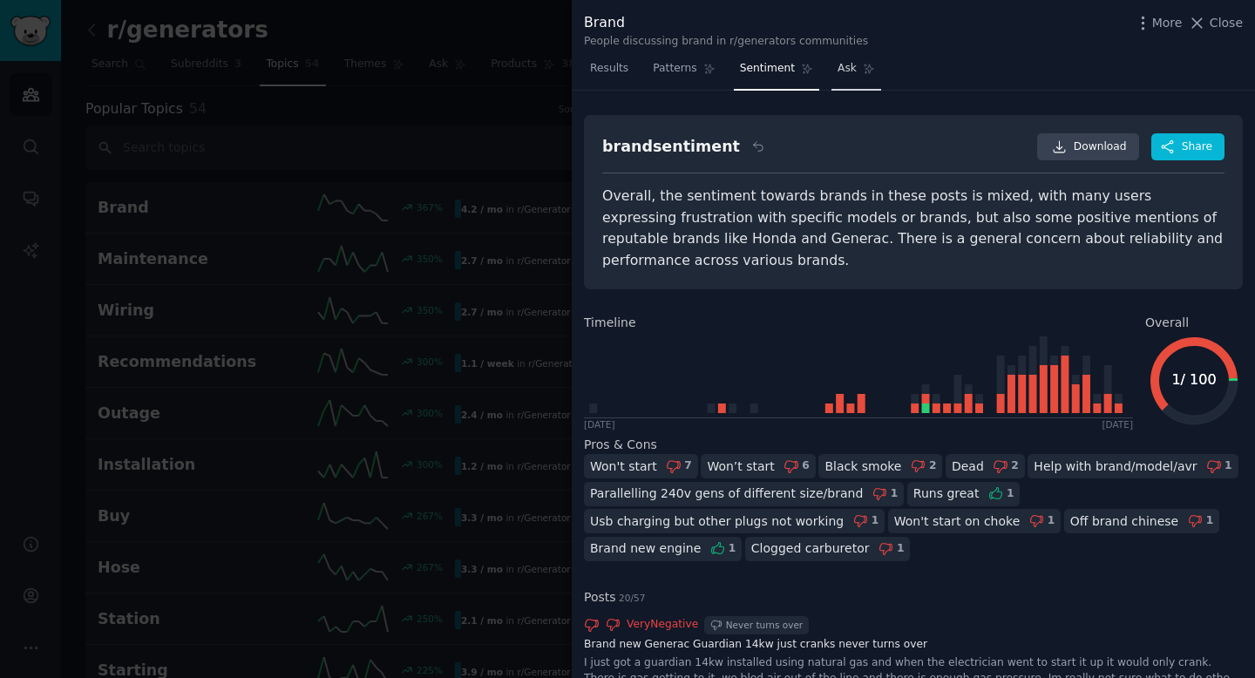
click at [839, 66] on span "Ask" at bounding box center [847, 69] width 19 height 16
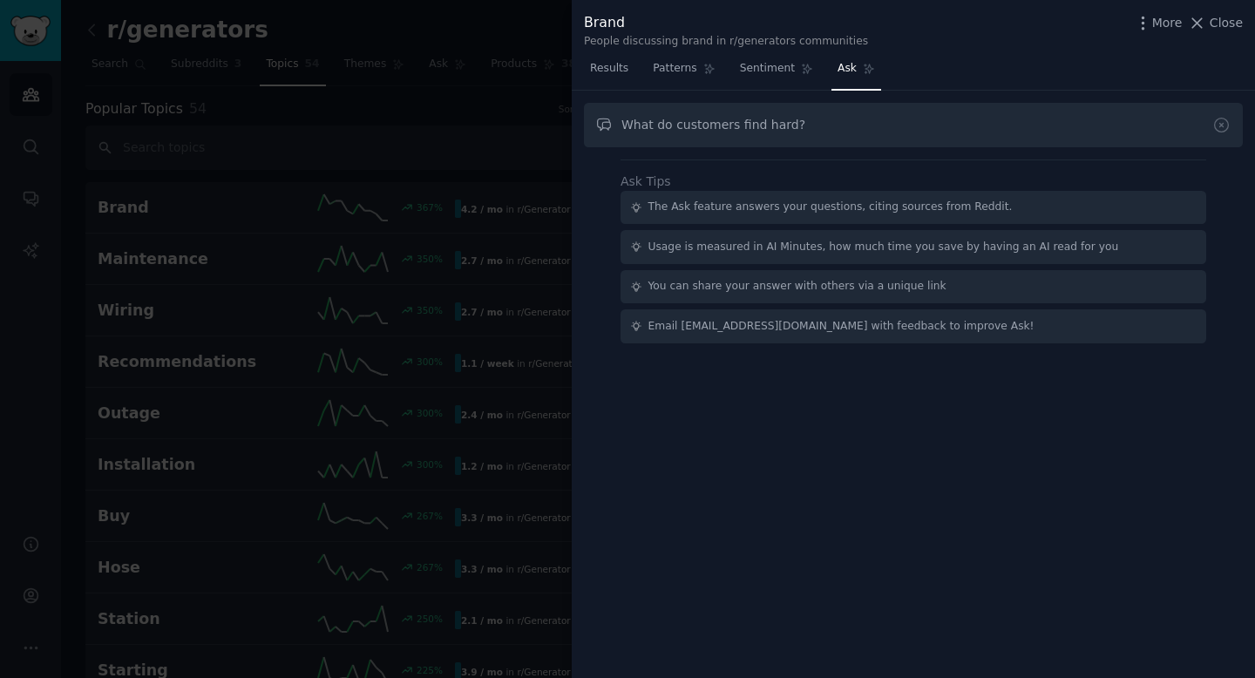
type input "What do customers find hard?"
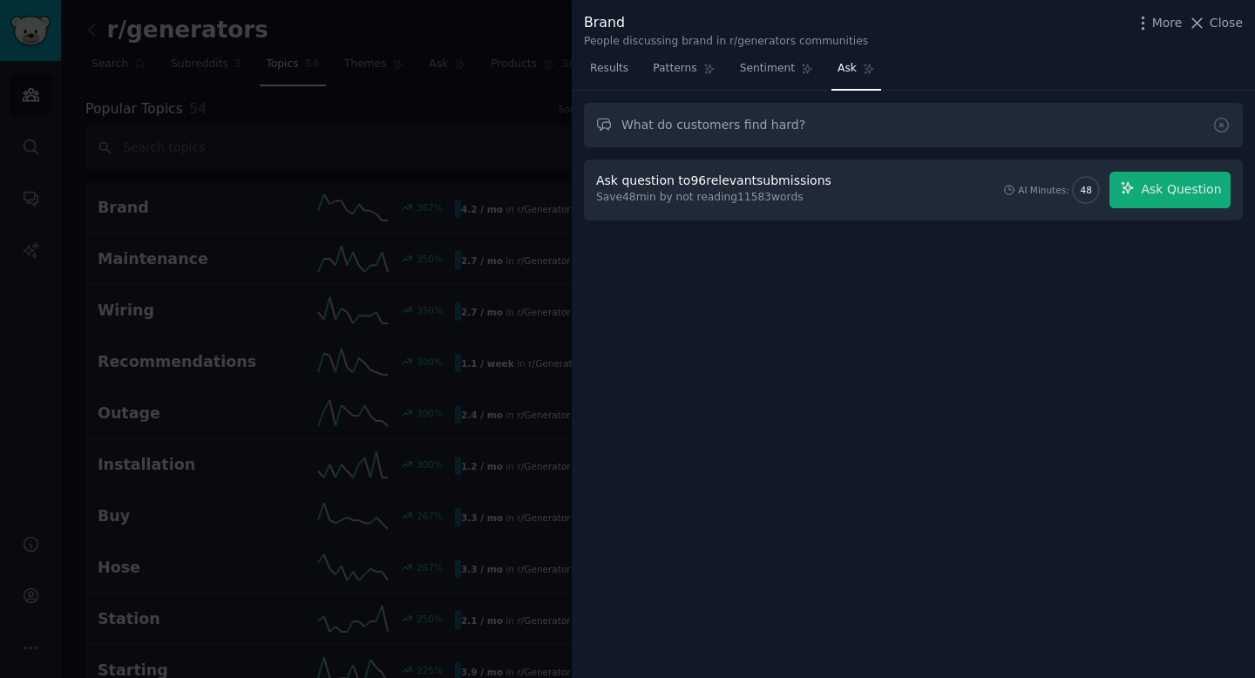
click at [388, 61] on div at bounding box center [627, 339] width 1255 height 678
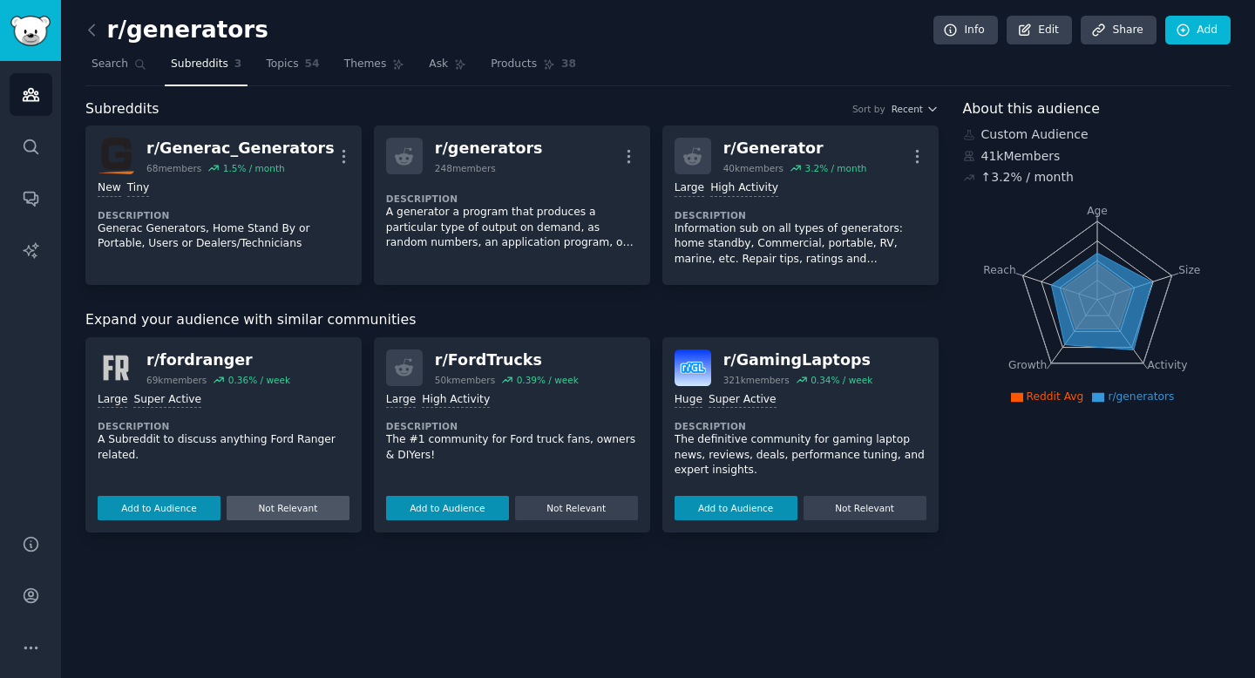
click at [279, 511] on button "Not Relevant" at bounding box center [288, 508] width 123 height 24
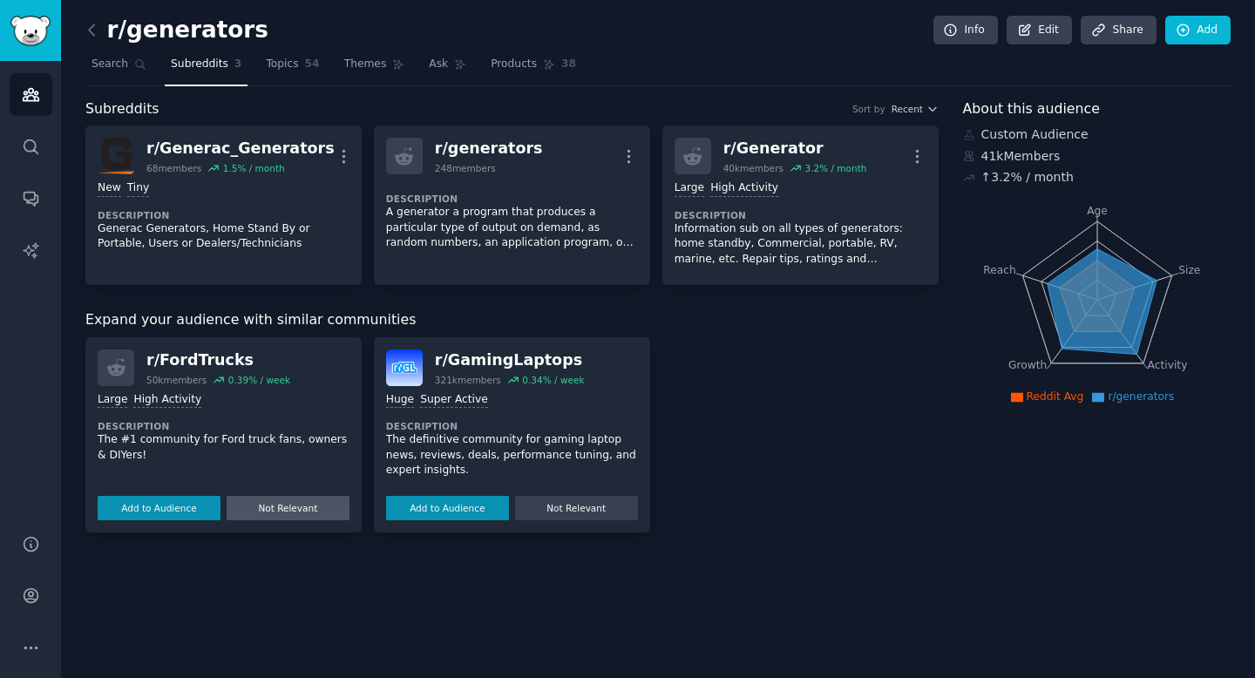
click at [325, 507] on button "Not Relevant" at bounding box center [288, 508] width 123 height 24
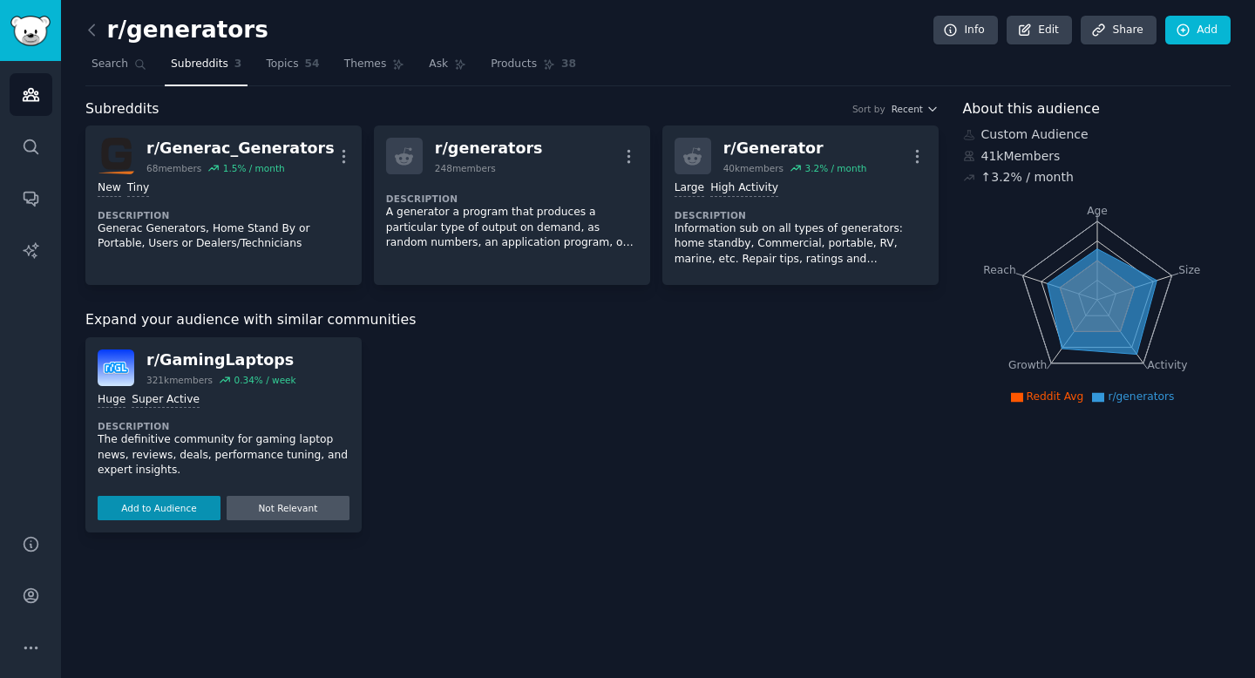
click at [322, 508] on button "Not Relevant" at bounding box center [288, 508] width 123 height 24
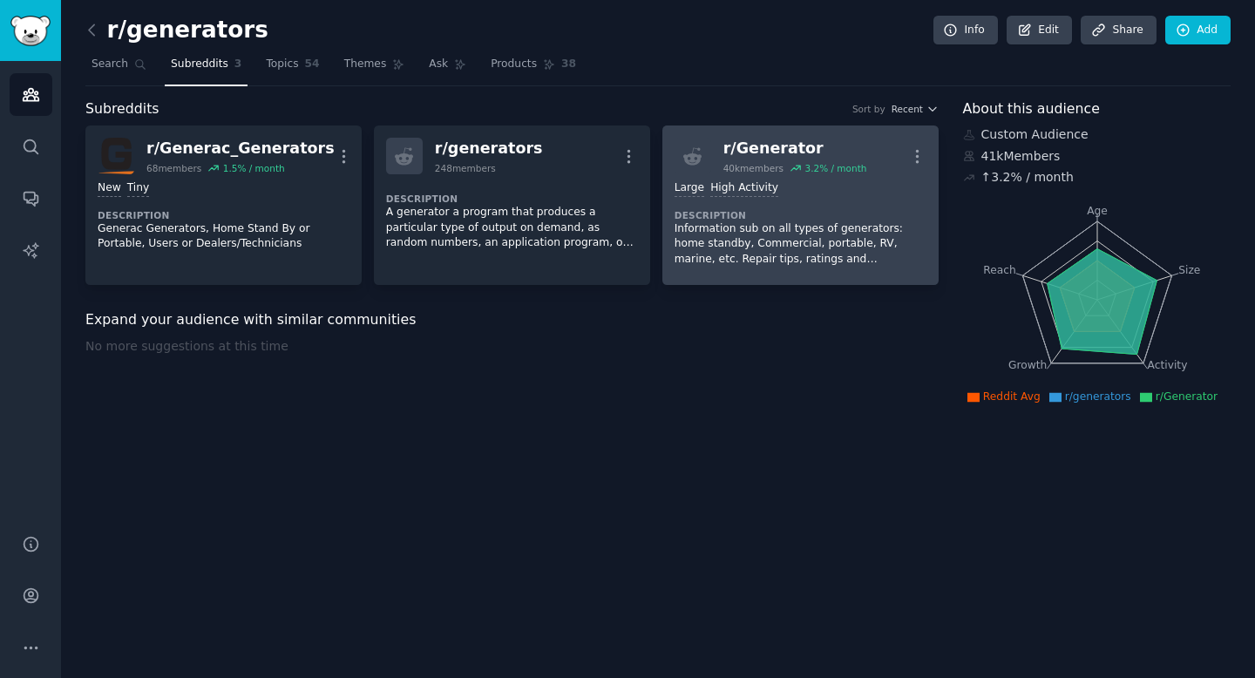
click at [861, 202] on div "Large High Activity Description Information sub on all types of generators: hom…" at bounding box center [801, 223] width 252 height 98
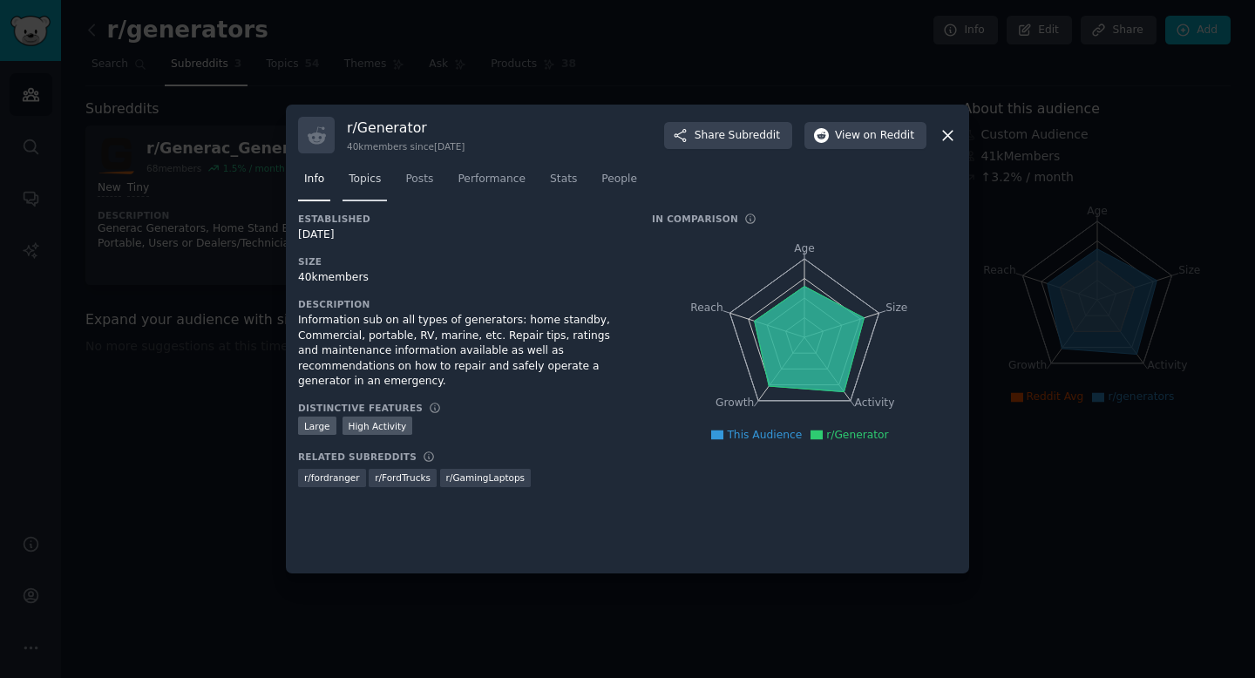
click at [377, 180] on span "Topics" at bounding box center [365, 180] width 32 height 16
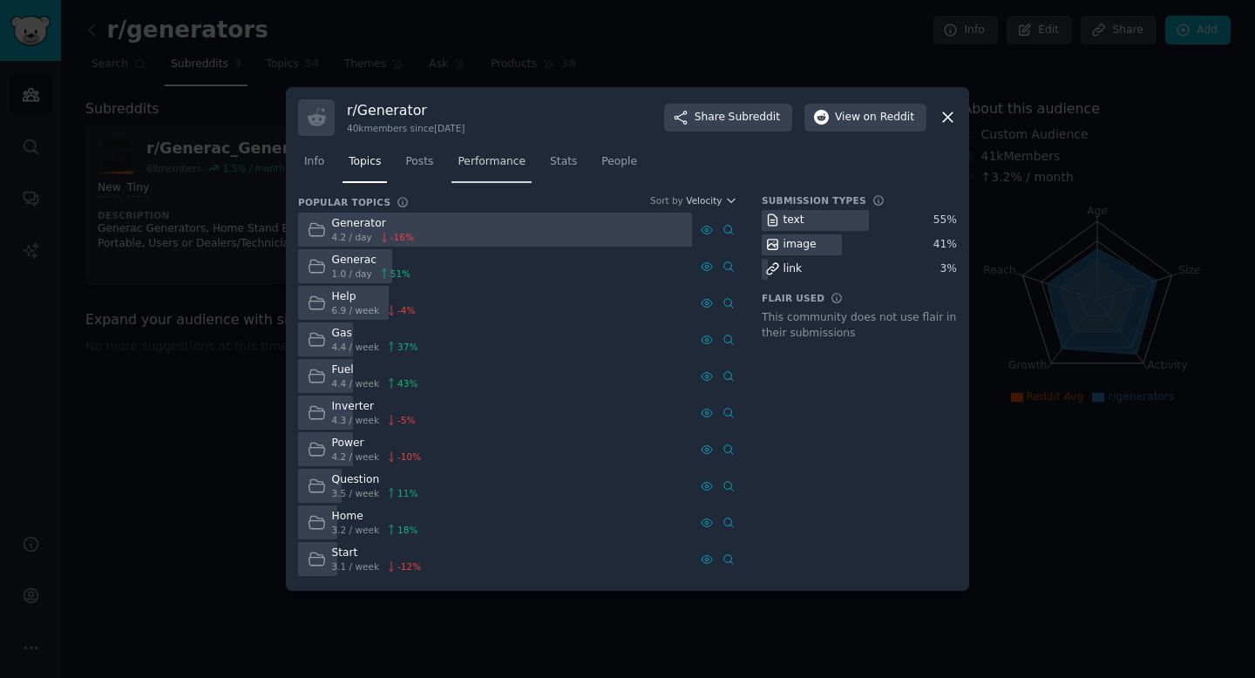
click at [485, 169] on span "Performance" at bounding box center [492, 162] width 68 height 16
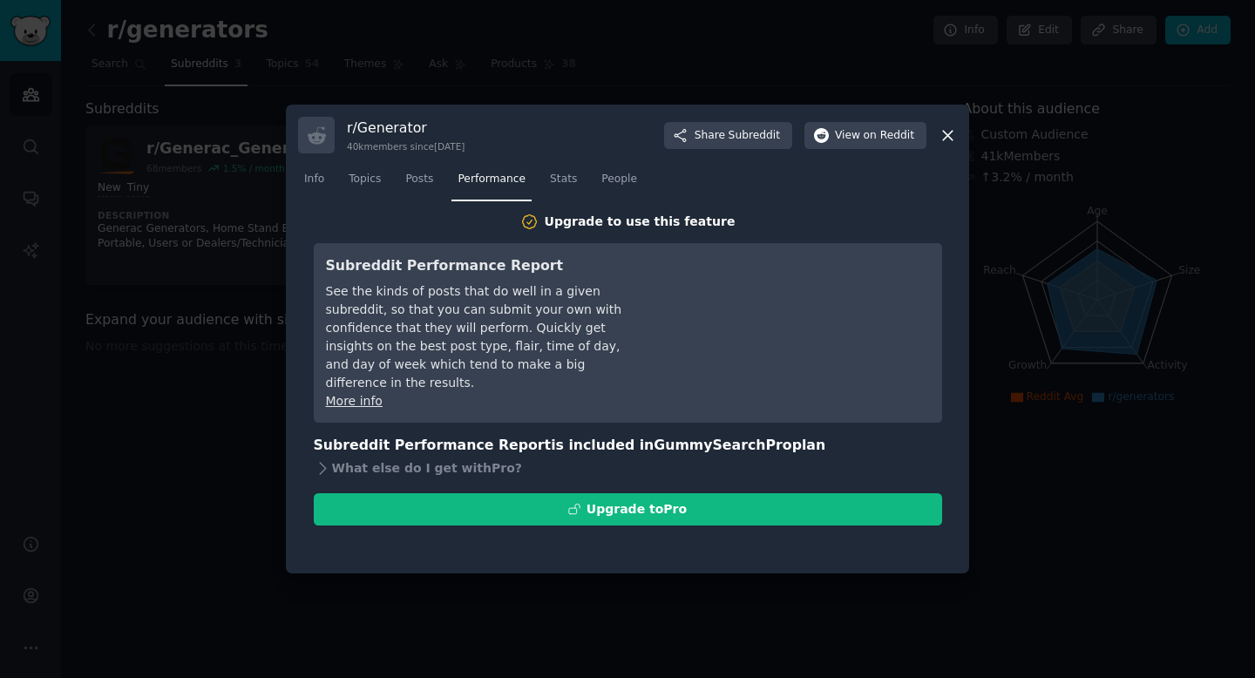
click at [943, 132] on icon at bounding box center [948, 136] width 10 height 10
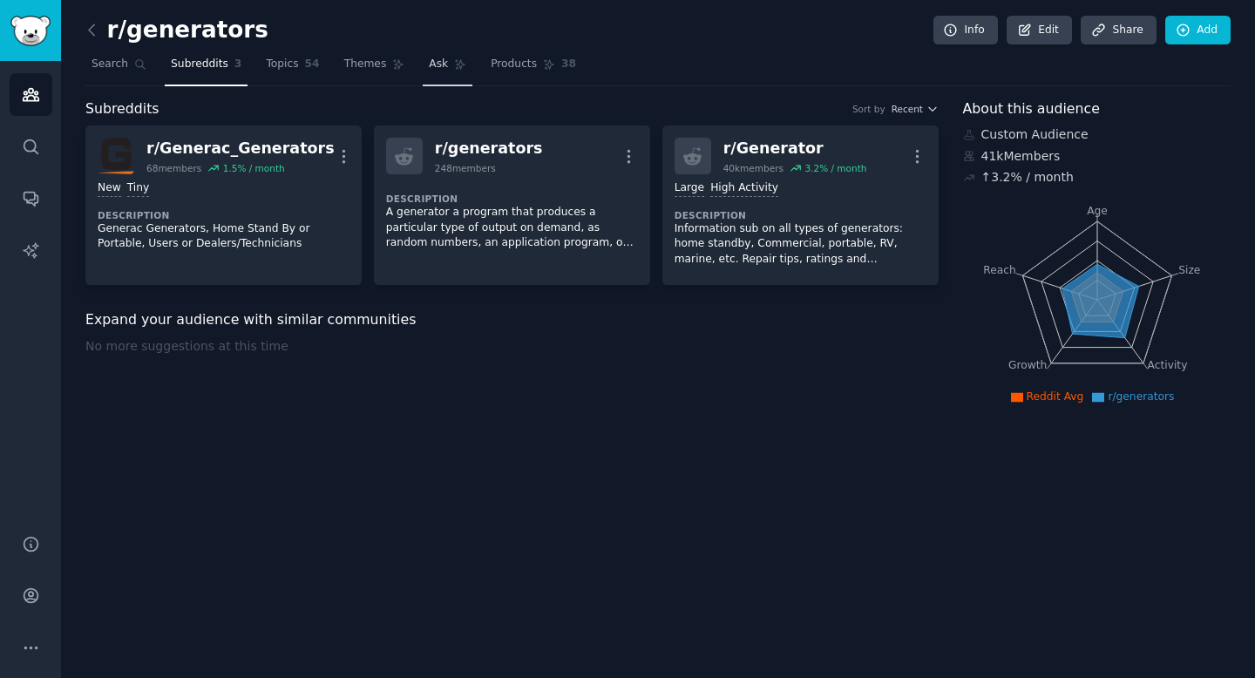
click at [447, 66] on link "Ask" at bounding box center [448, 69] width 50 height 36
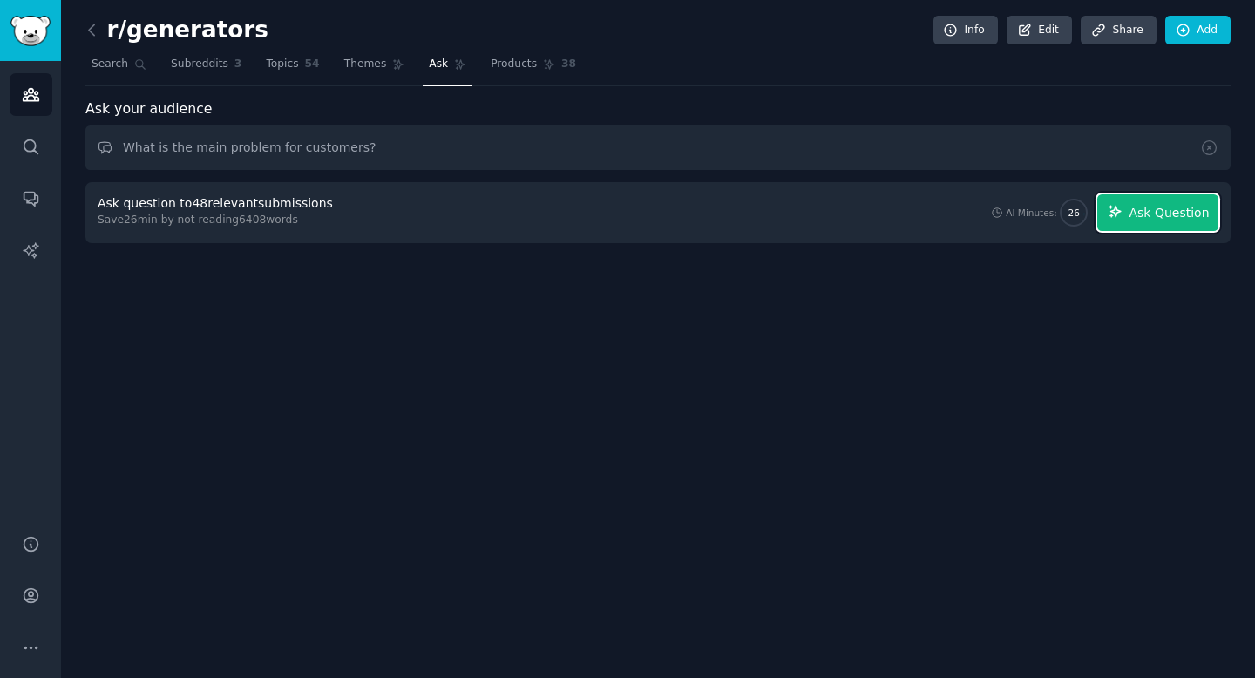
click at [1145, 214] on span "Ask Question" at bounding box center [1169, 213] width 80 height 18
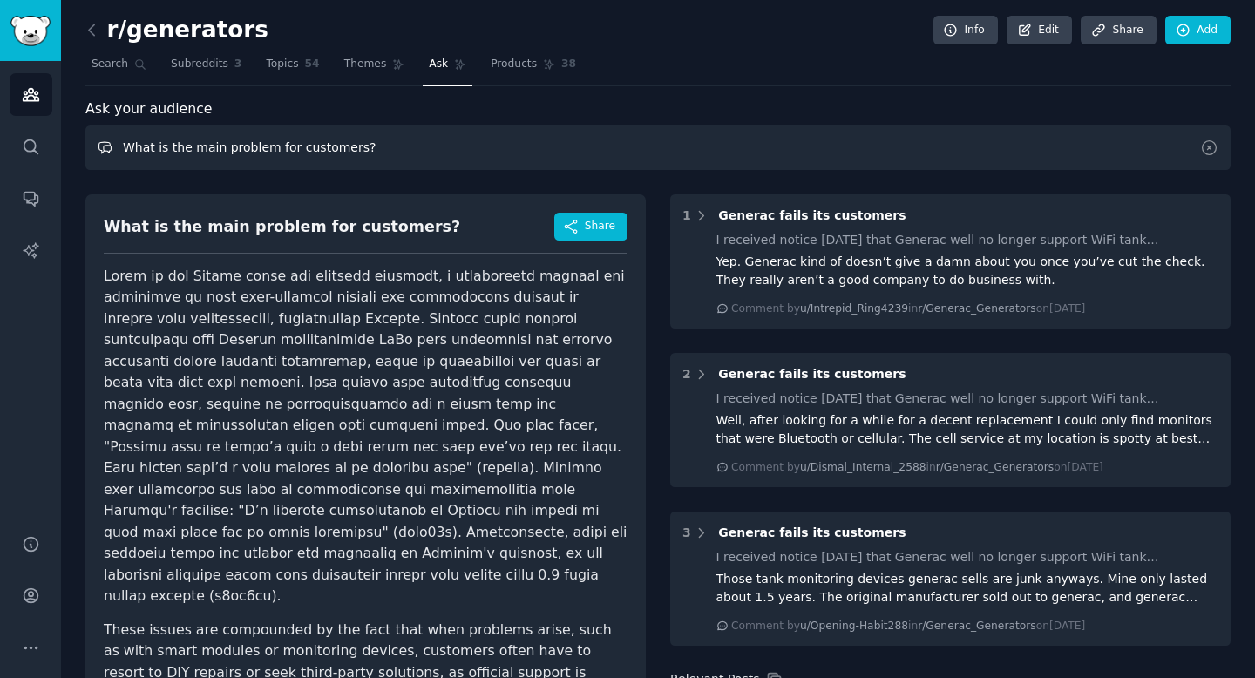
click at [810, 138] on input "What is the main problem for customers?" at bounding box center [657, 148] width 1145 height 44
drag, startPoint x: 262, startPoint y: 149, endPoint x: 158, endPoint y: 142, distance: 104.8
click at [158, 142] on input "What are the three most specific problems" at bounding box center [657, 148] width 1145 height 44
click at [291, 147] on input "What specific problems" at bounding box center [657, 148] width 1145 height 44
type input "What specific problems are most frequently cited?"
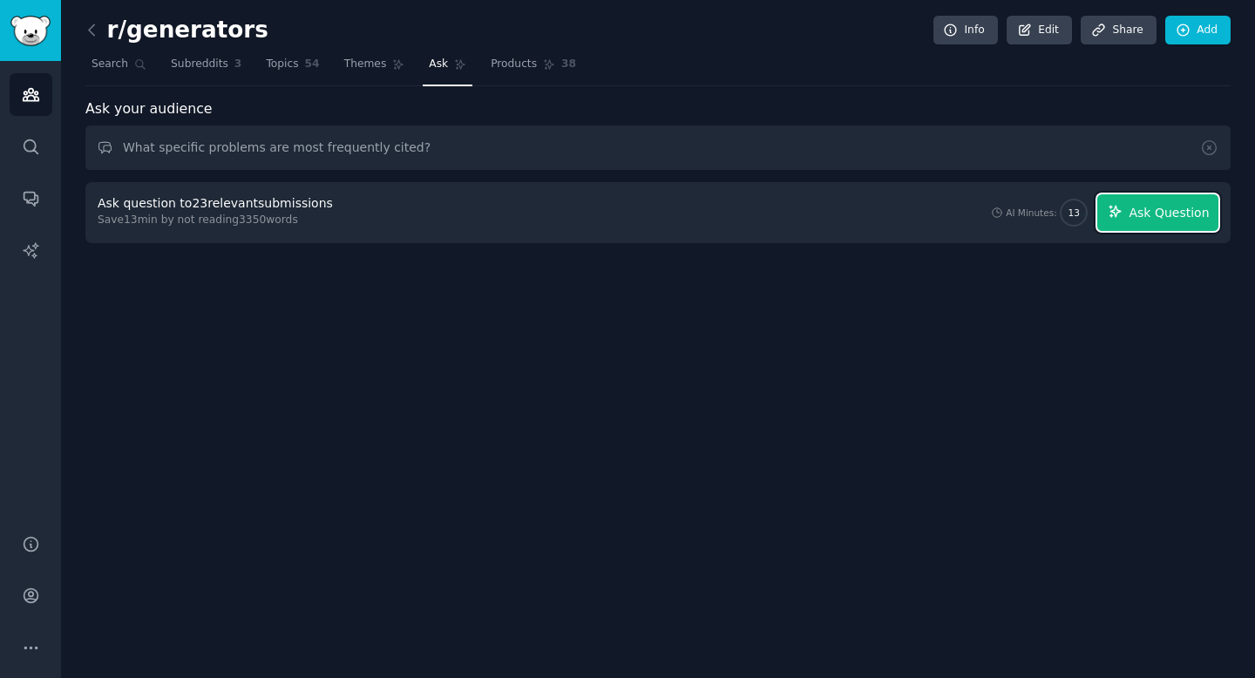
click at [1176, 214] on span "Ask Question" at bounding box center [1169, 213] width 80 height 18
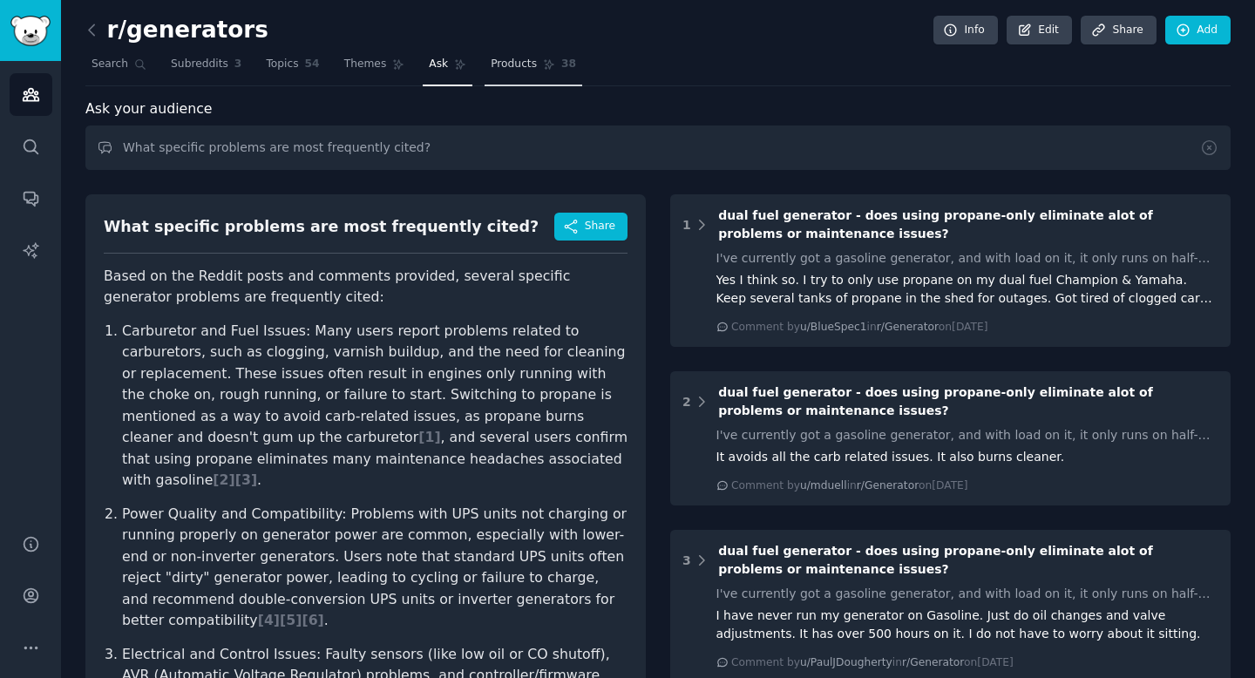
click at [500, 62] on span "Products" at bounding box center [514, 65] width 46 height 16
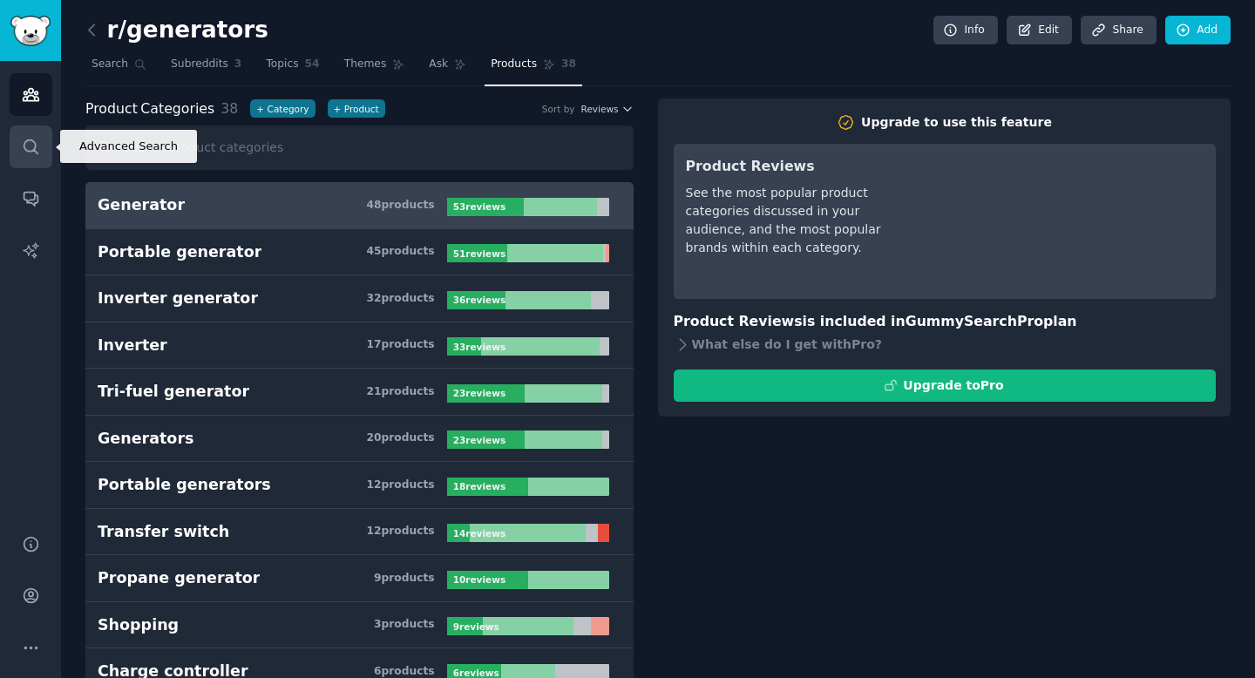
click at [35, 144] on icon "Sidebar" at bounding box center [31, 146] width 14 height 14
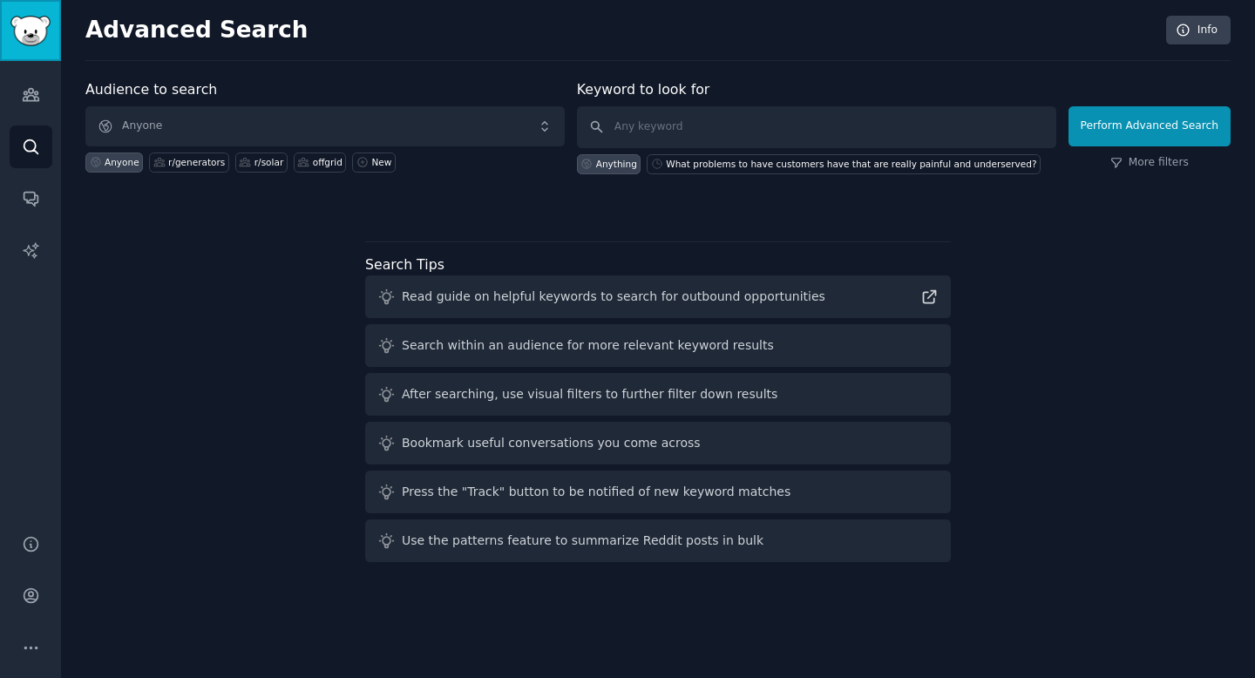
click at [30, 19] on img "Sidebar" at bounding box center [30, 31] width 40 height 31
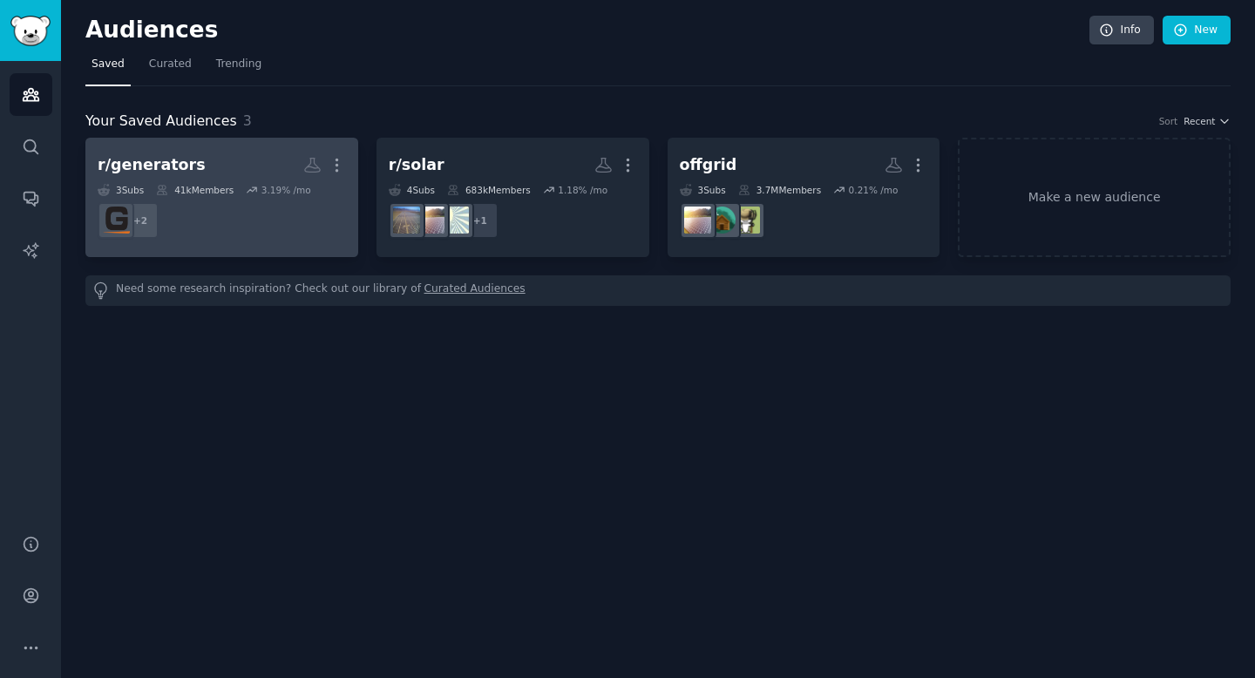
click at [241, 161] on h2 "r/generators More" at bounding box center [222, 165] width 248 height 31
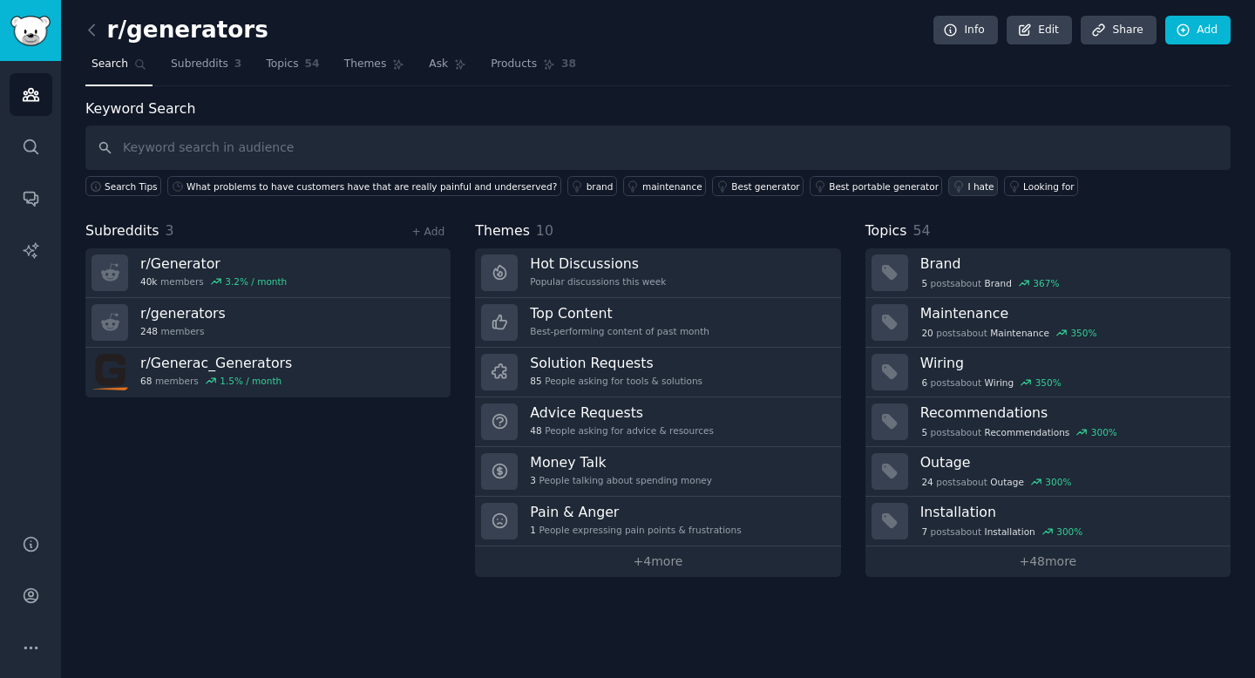
click at [968, 187] on div "I hate" at bounding box center [981, 186] width 26 height 12
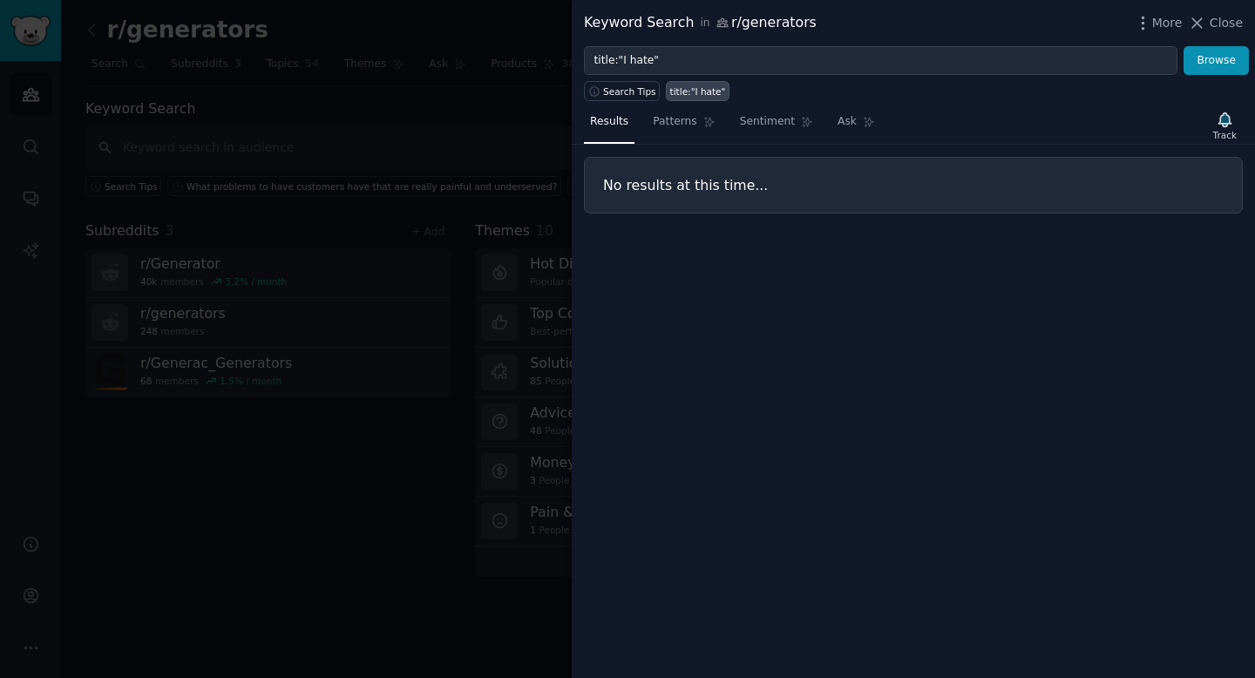
click at [491, 85] on div at bounding box center [627, 339] width 1255 height 678
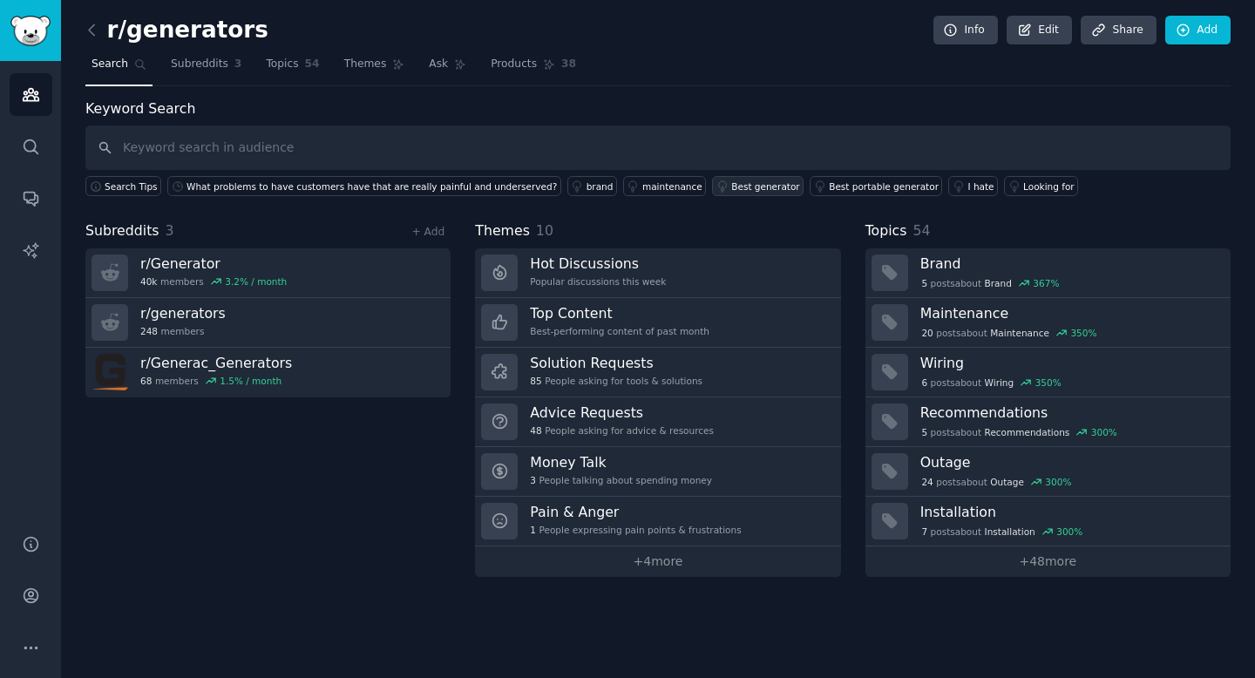
click at [739, 191] on div "Best generator" at bounding box center [765, 186] width 68 height 12
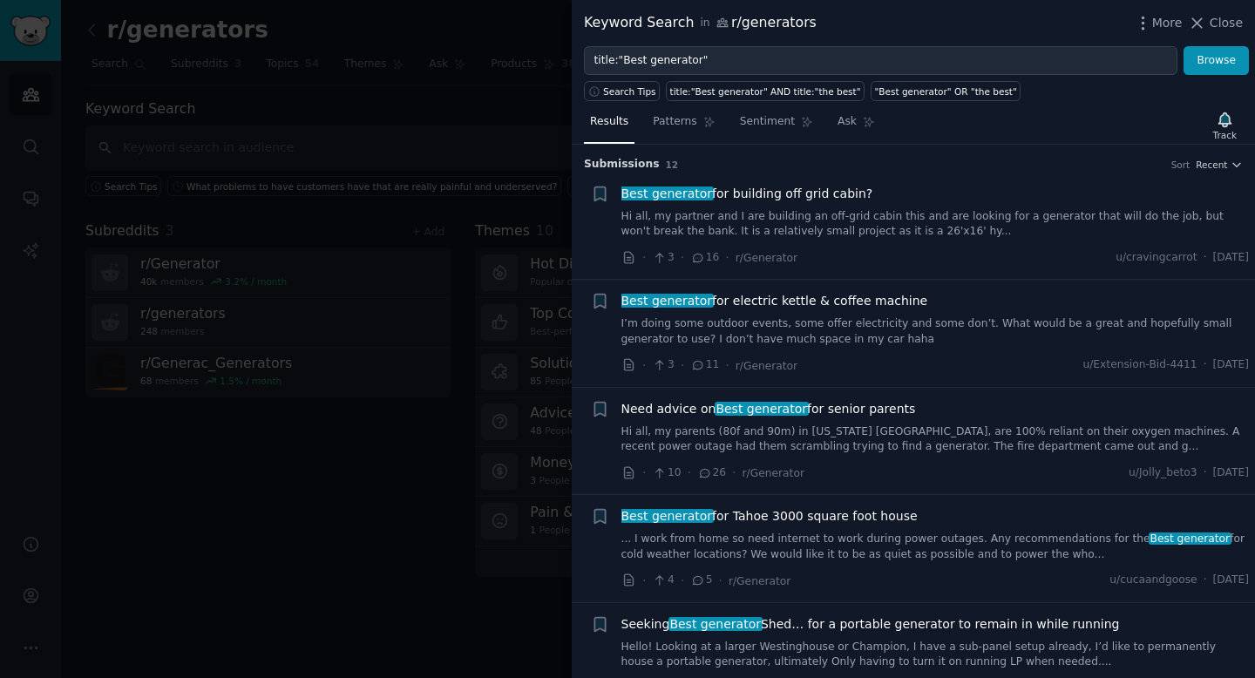
click at [773, 197] on span "Best generator for building off grid cabin?" at bounding box center [747, 194] width 252 height 18
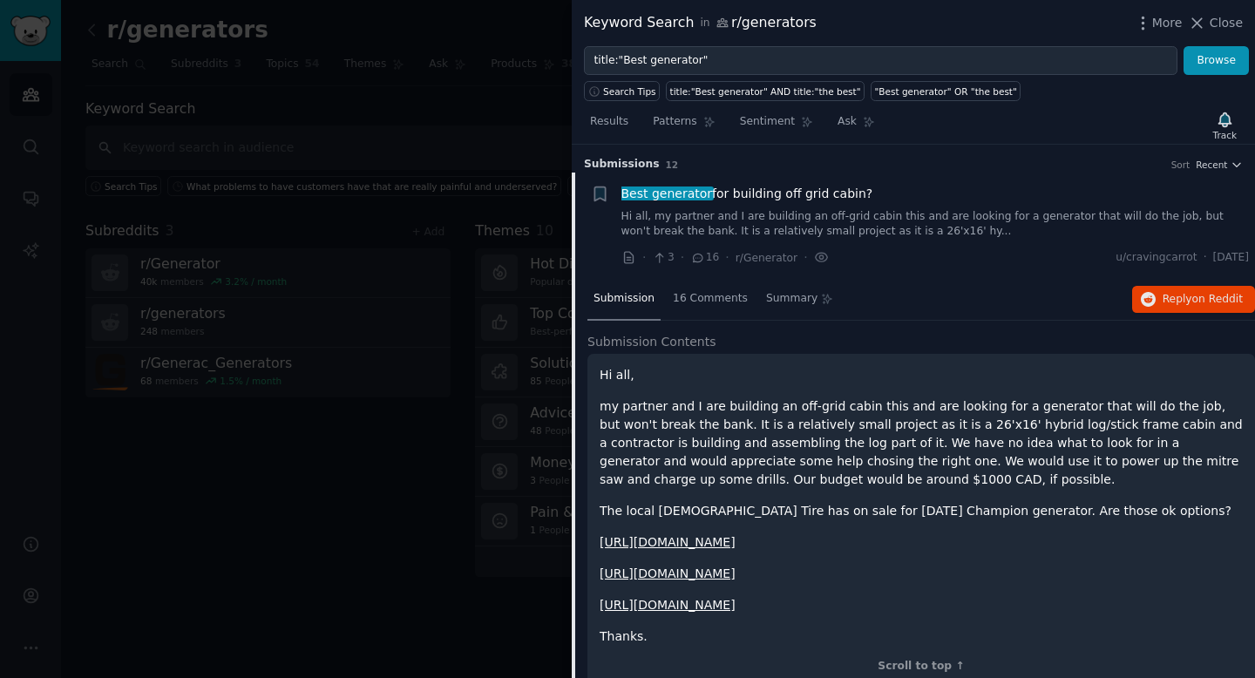
scroll to position [27, 0]
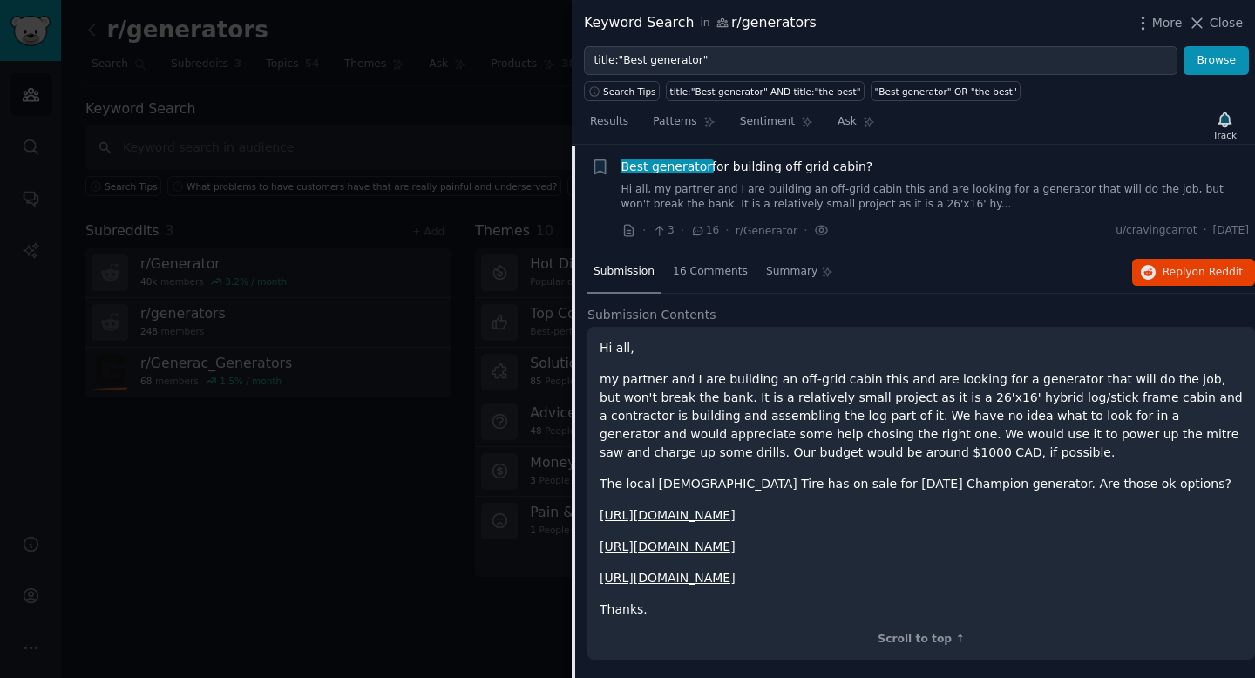
click at [478, 102] on div at bounding box center [627, 339] width 1255 height 678
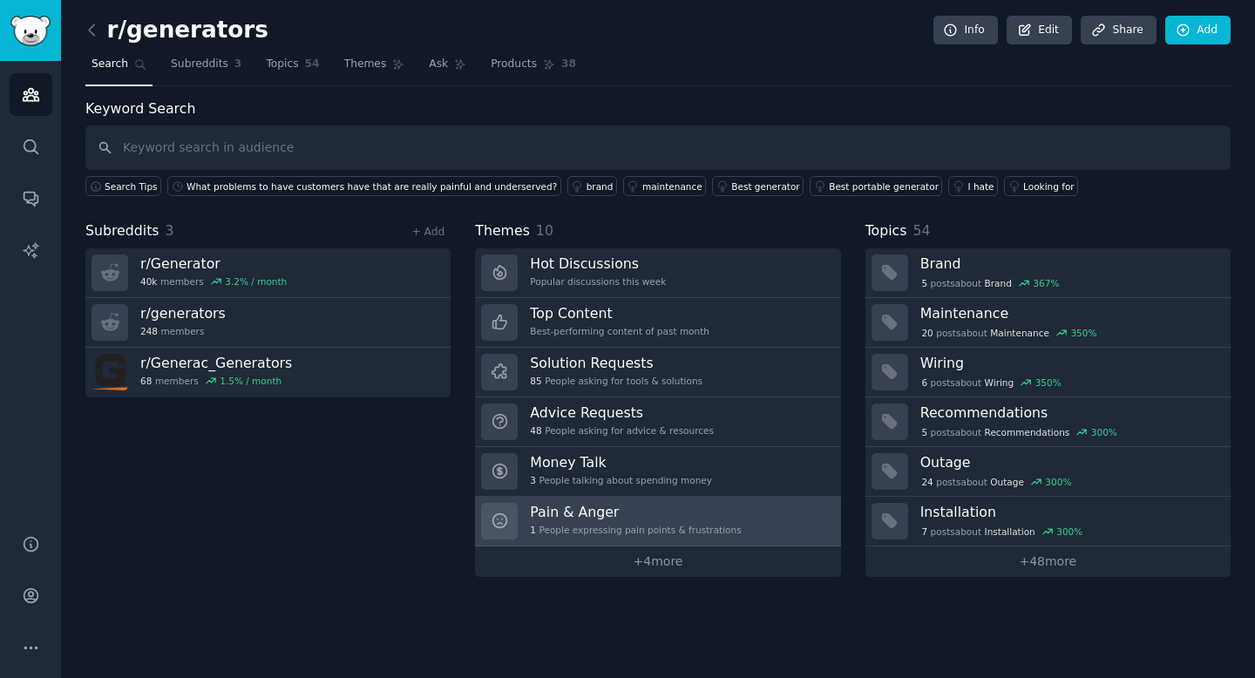
click at [683, 524] on div "1 People expressing pain points & frustrations" at bounding box center [635, 530] width 211 height 12
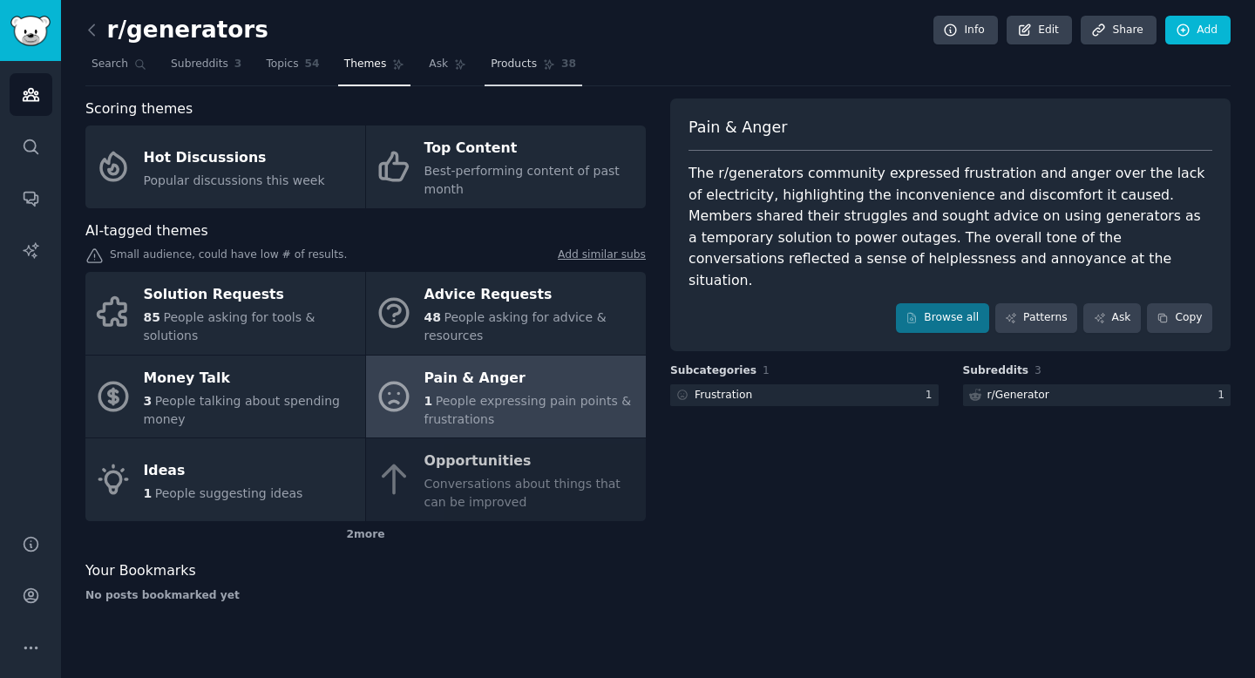
click at [523, 65] on span "Products" at bounding box center [514, 65] width 46 height 16
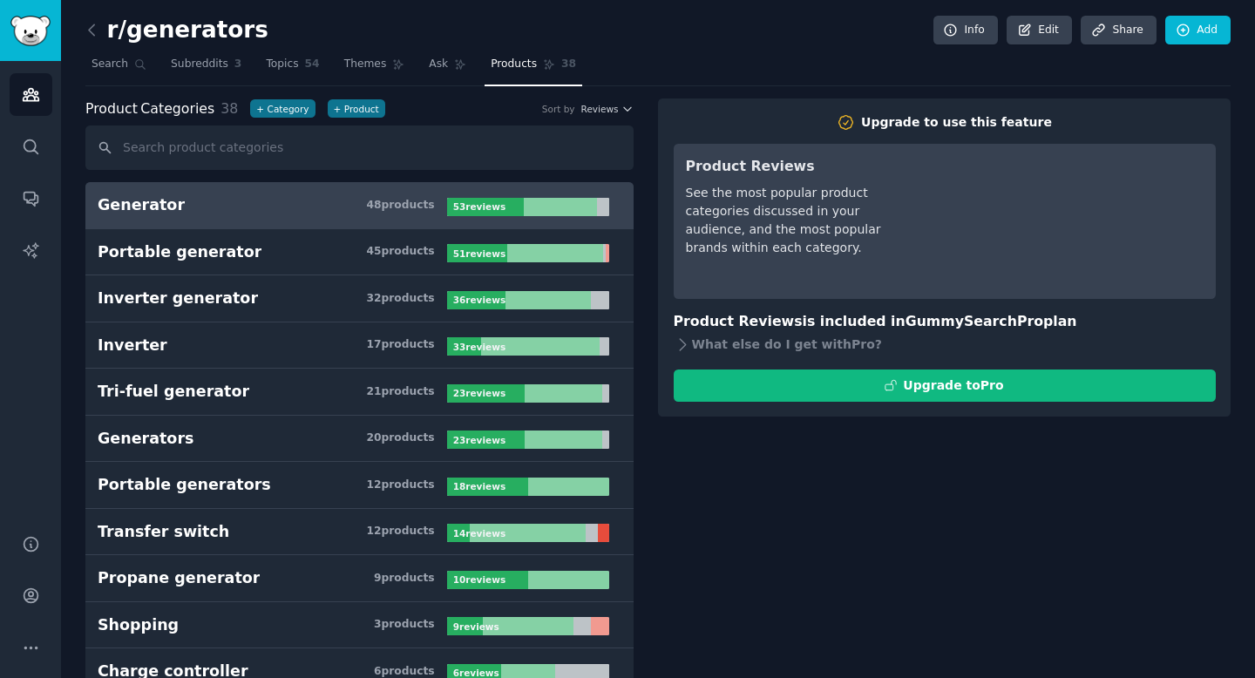
click at [398, 207] on div "48 product s" at bounding box center [400, 206] width 68 height 16
click at [472, 193] on link "Generator 48 product s 53 review s" at bounding box center [359, 205] width 548 height 47
click at [472, 202] on b "53 review s" at bounding box center [479, 206] width 52 height 10
click at [118, 71] on link "Search" at bounding box center [118, 69] width 67 height 36
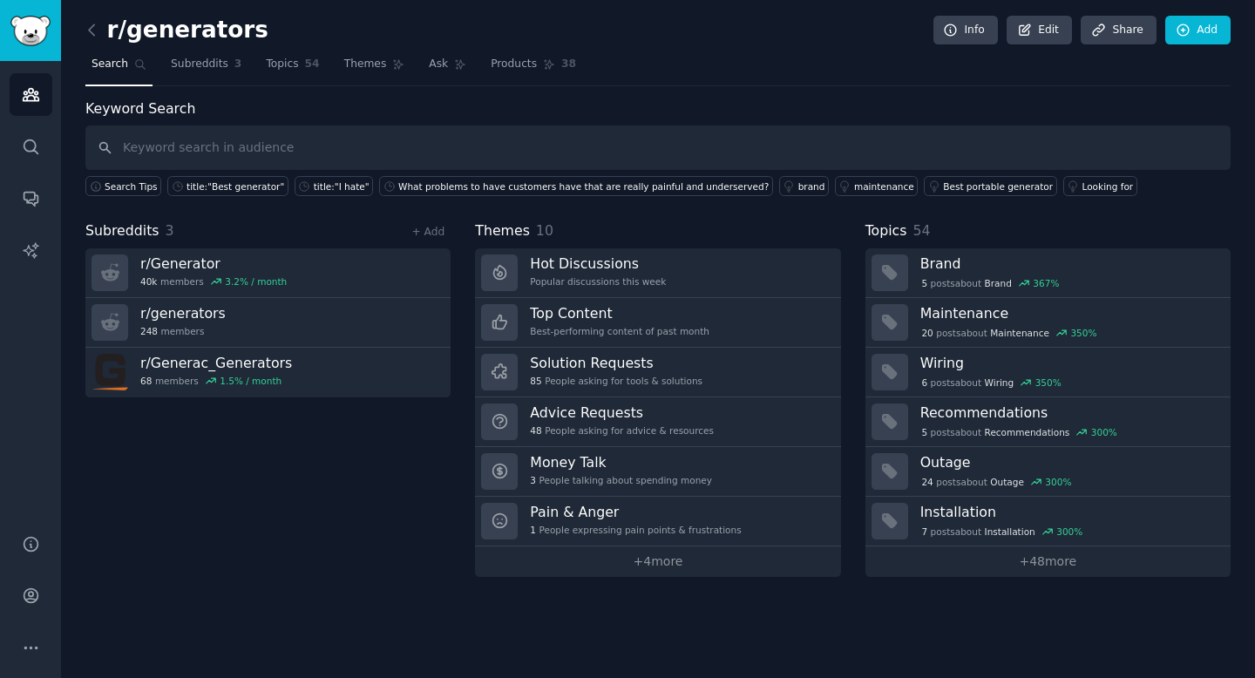
click at [141, 34] on h2 "r/generators" at bounding box center [176, 31] width 183 height 28
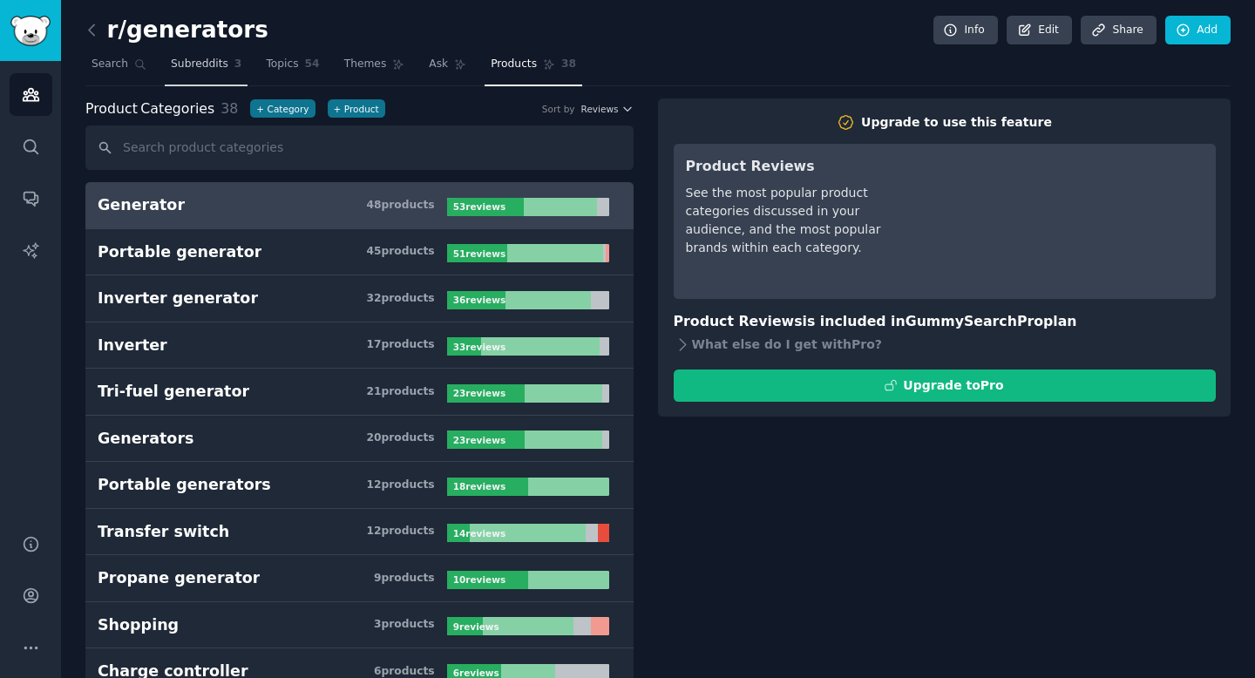
click at [194, 69] on span "Subreddits" at bounding box center [200, 65] width 58 height 16
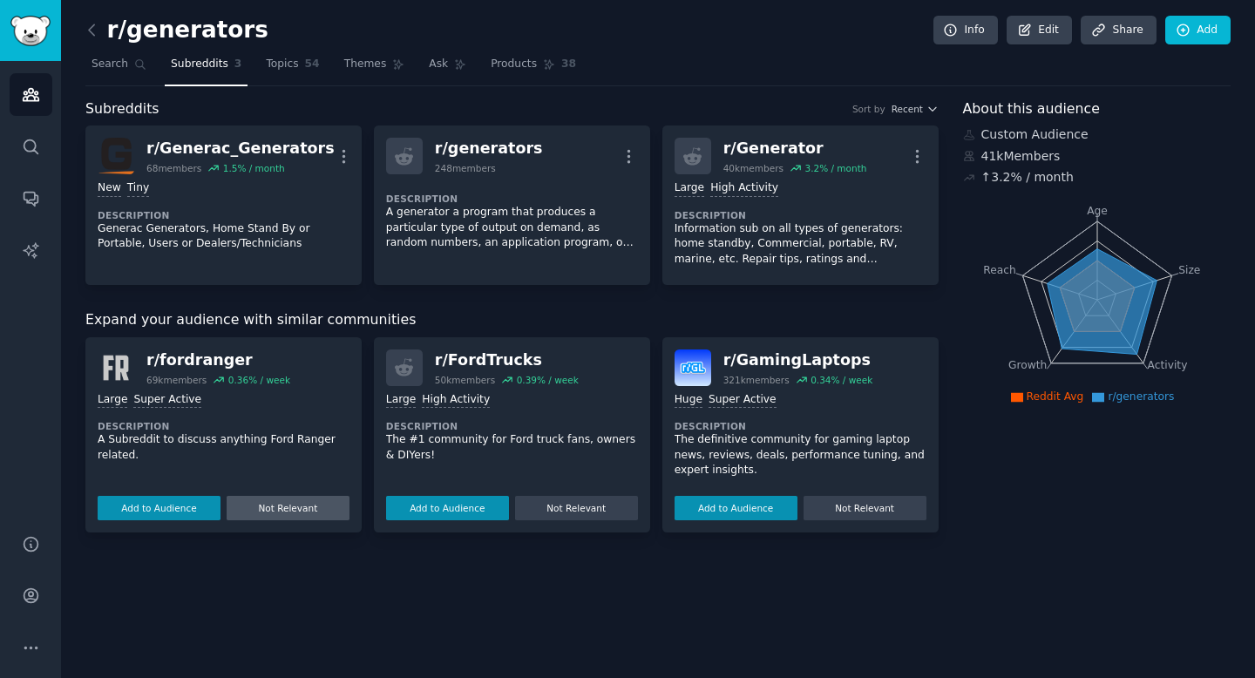
click at [306, 509] on button "Not Relevant" at bounding box center [288, 508] width 123 height 24
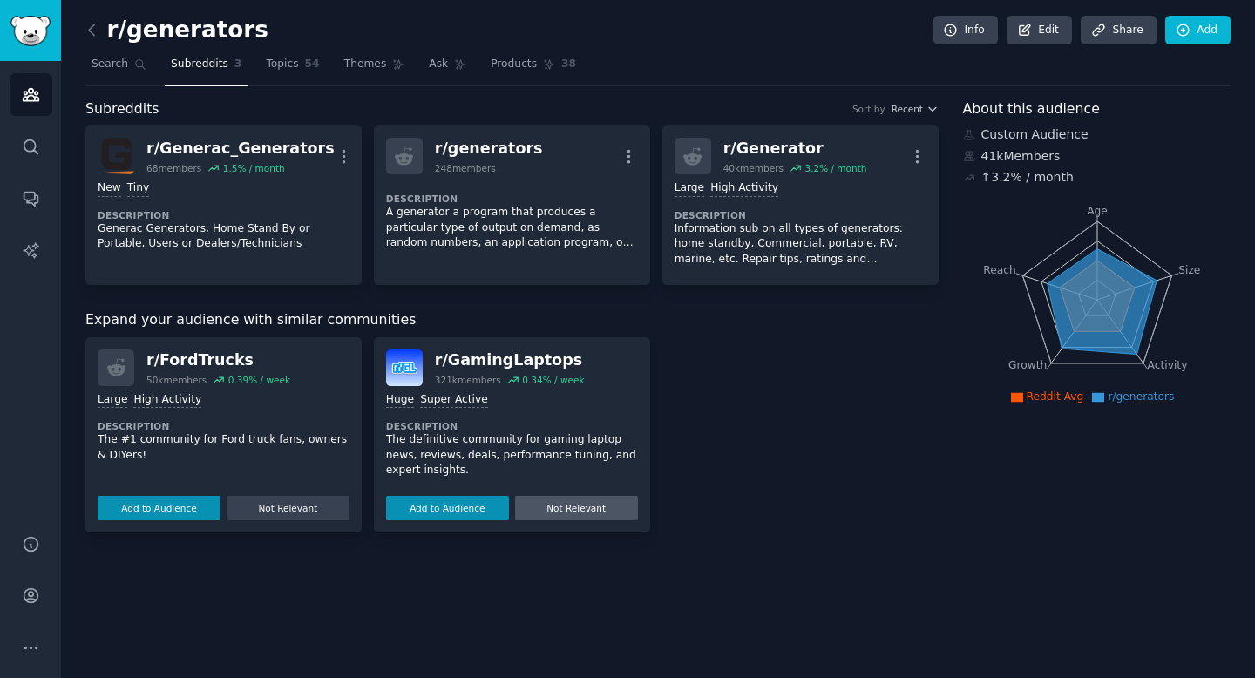
click at [566, 508] on button "Not Relevant" at bounding box center [576, 508] width 123 height 24
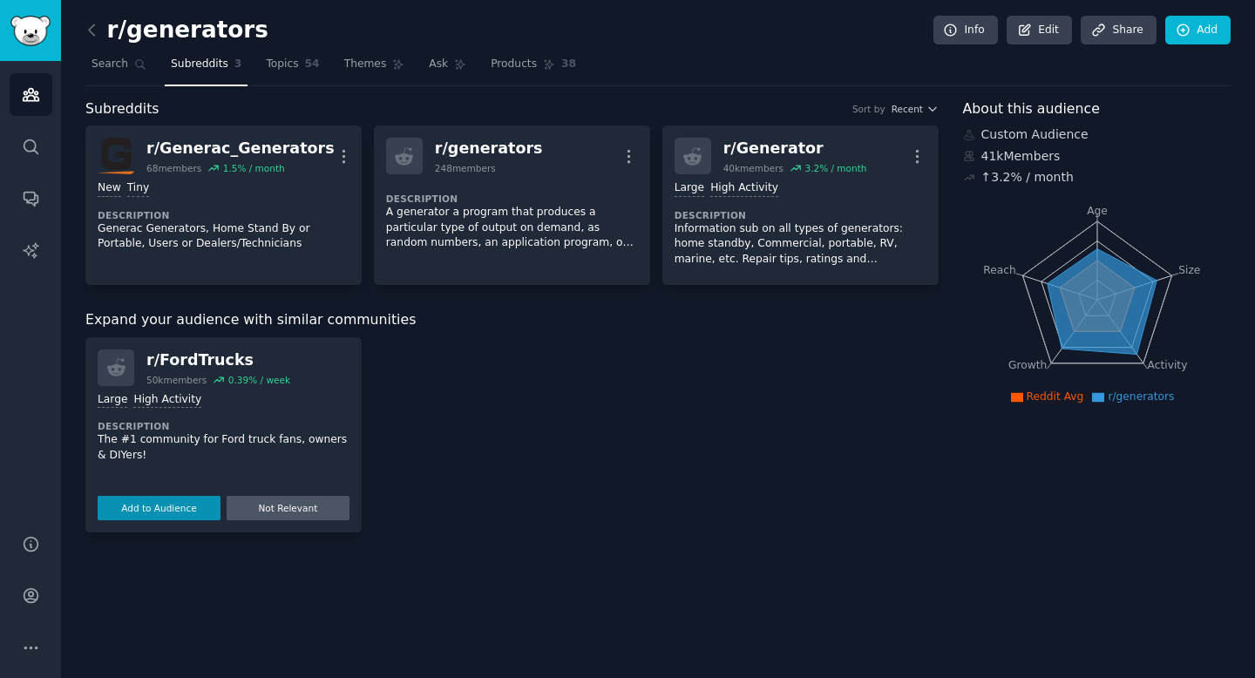
click at [310, 510] on button "Not Relevant" at bounding box center [288, 508] width 123 height 24
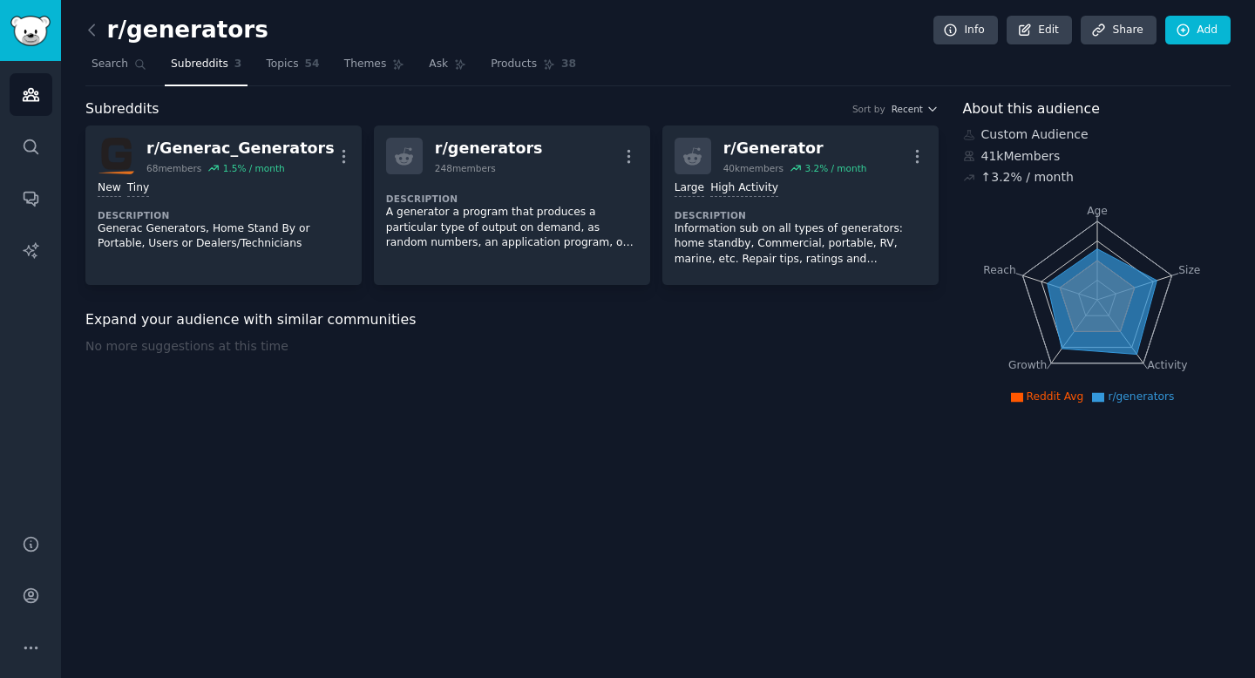
click at [369, 312] on span "Expand your audience with similar communities" at bounding box center [250, 320] width 330 height 22
click at [347, 312] on span "Expand your audience with similar communities" at bounding box center [250, 320] width 330 height 22
click at [315, 371] on div "No more suggestions at this time" at bounding box center [511, 373] width 853 height 73
click at [1193, 27] on link "Add" at bounding box center [1197, 31] width 65 height 30
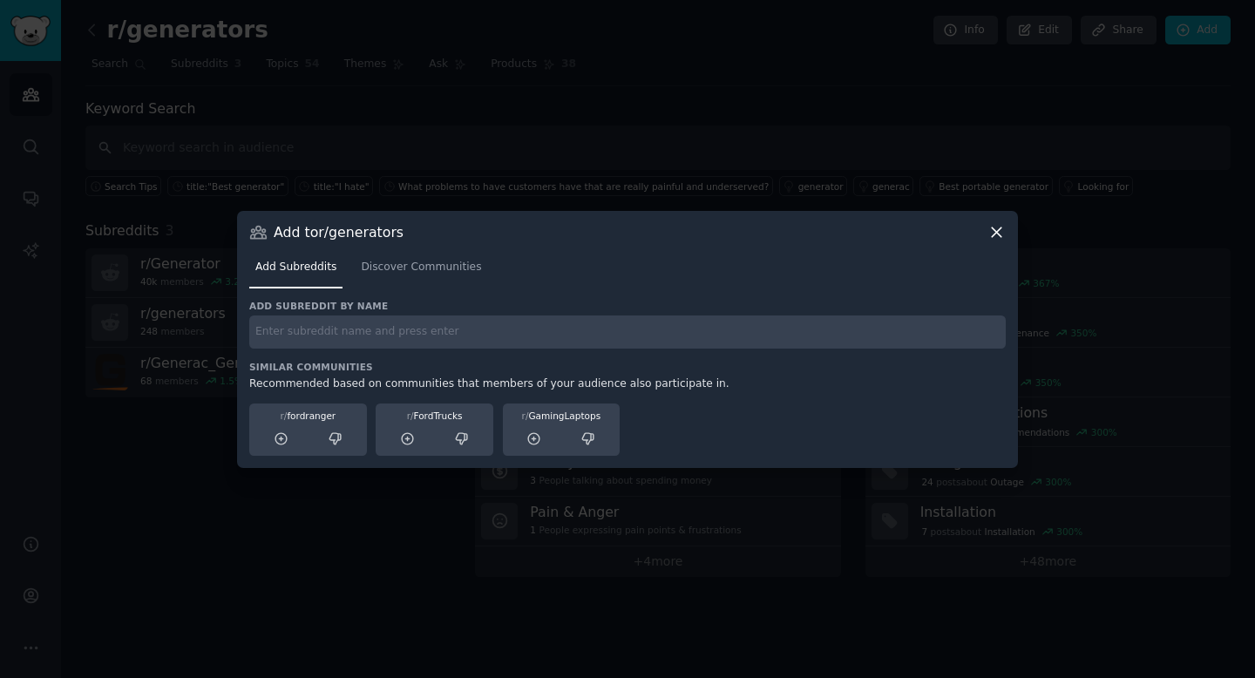
click at [445, 339] on input "text" at bounding box center [627, 333] width 757 height 34
paste input "What I never understood about people buying whole house generators"
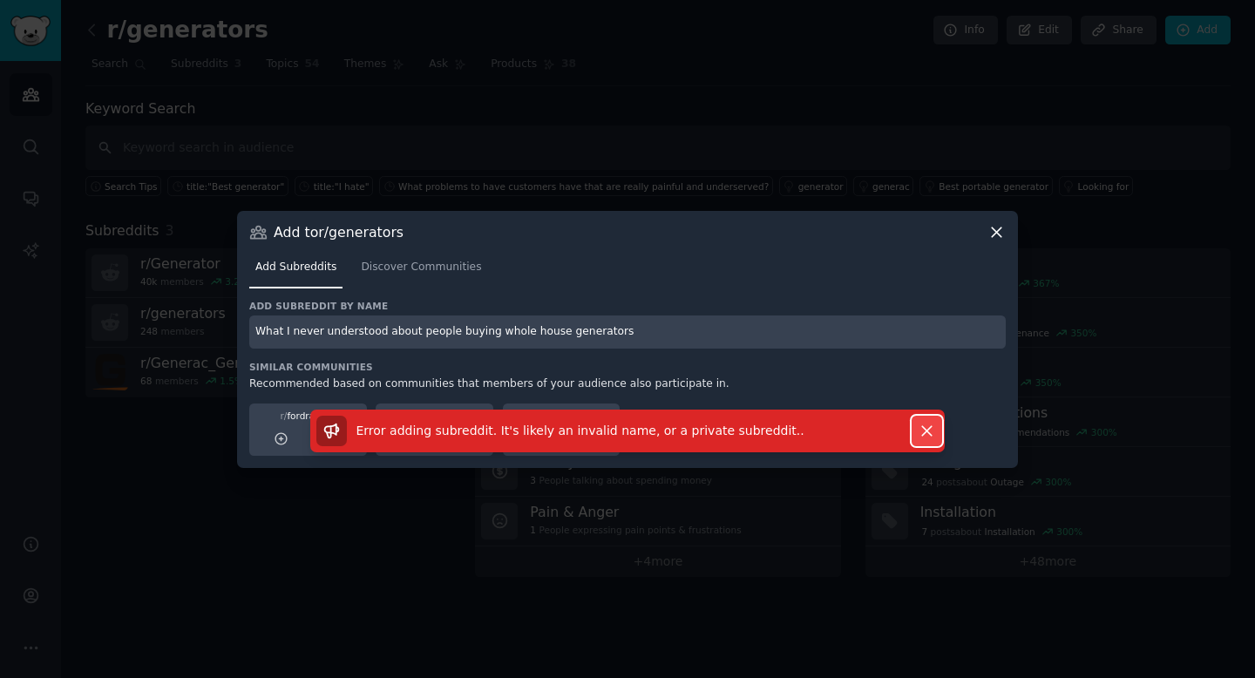
click at [922, 428] on icon "button" at bounding box center [927, 431] width 18 height 18
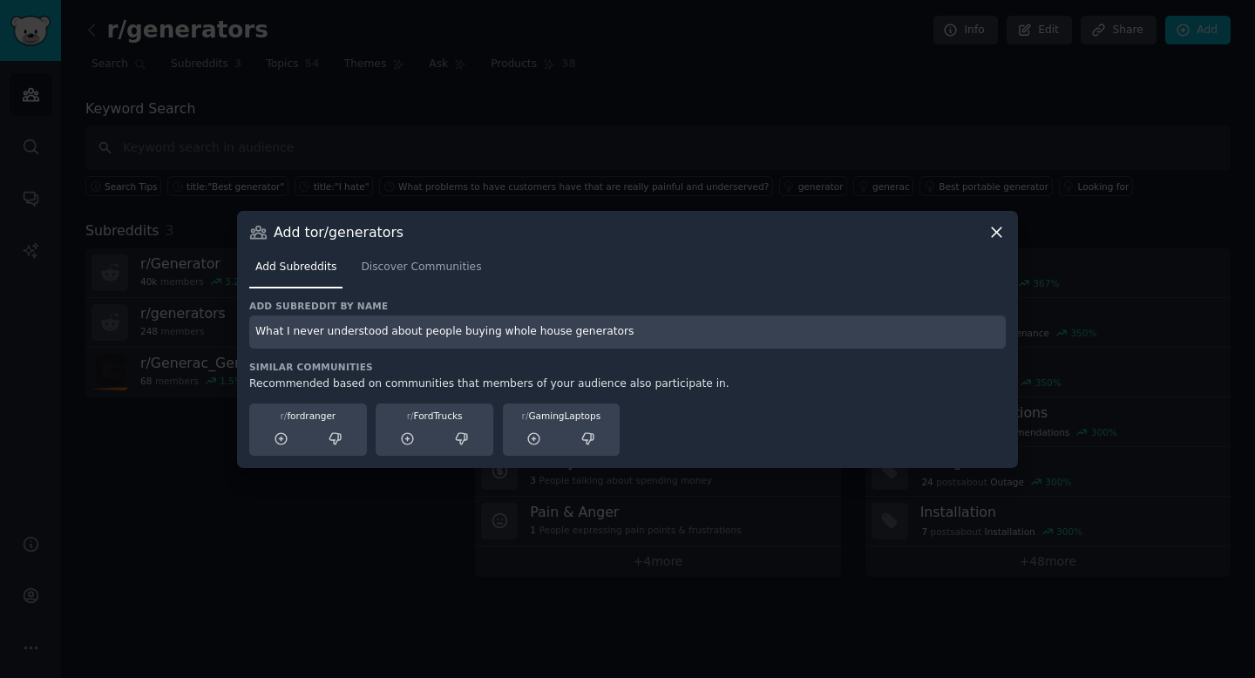
click at [669, 340] on input "What I never understood about people buying whole house generators" at bounding box center [627, 333] width 757 height 34
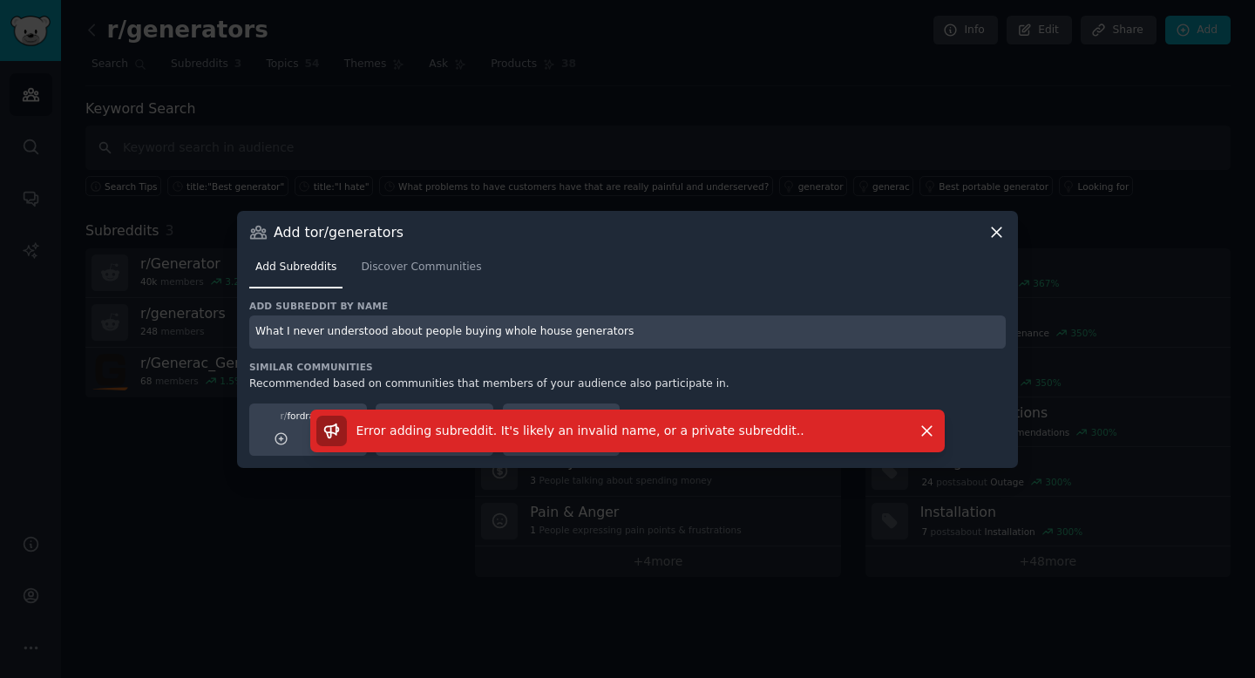
click at [818, 340] on input "What I never understood about people buying whole house generators" at bounding box center [627, 333] width 757 height 34
drag, startPoint x: 670, startPoint y: 332, endPoint x: 160, endPoint y: 309, distance: 511.3
click at [160, 309] on div "​ Add to r/generators Add Subreddits Discover Communities Add subreddit by name…" at bounding box center [627, 339] width 1243 height 678
paste input "https://www.reddit.com/r/Generator/comments/15s0vif/what_i_never_understood_abo…"
click at [930, 430] on icon "button" at bounding box center [927, 431] width 18 height 18
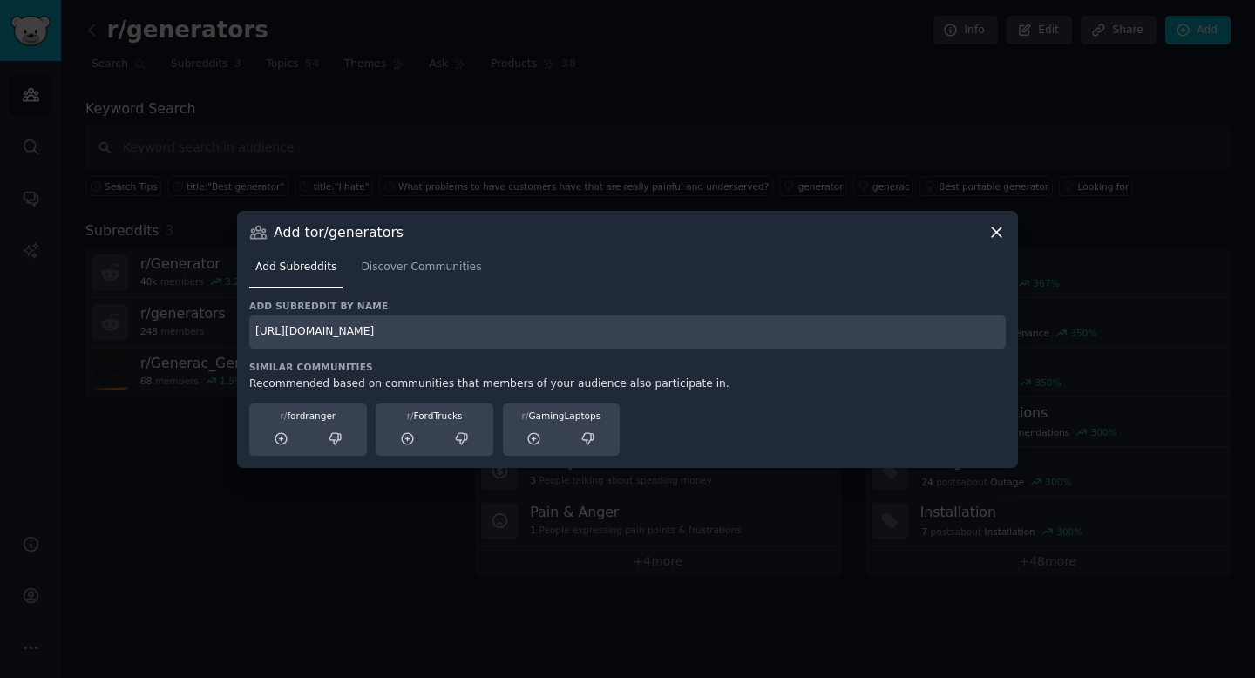
drag, startPoint x: 533, startPoint y: 329, endPoint x: 72, endPoint y: 310, distance: 461.5
click at [72, 313] on div "​ Add to r/generators Add Subreddits Discover Communities Add subreddit by name…" at bounding box center [627, 339] width 1243 height 678
type input "what_i_never_understood_about_people_buying_whole/"
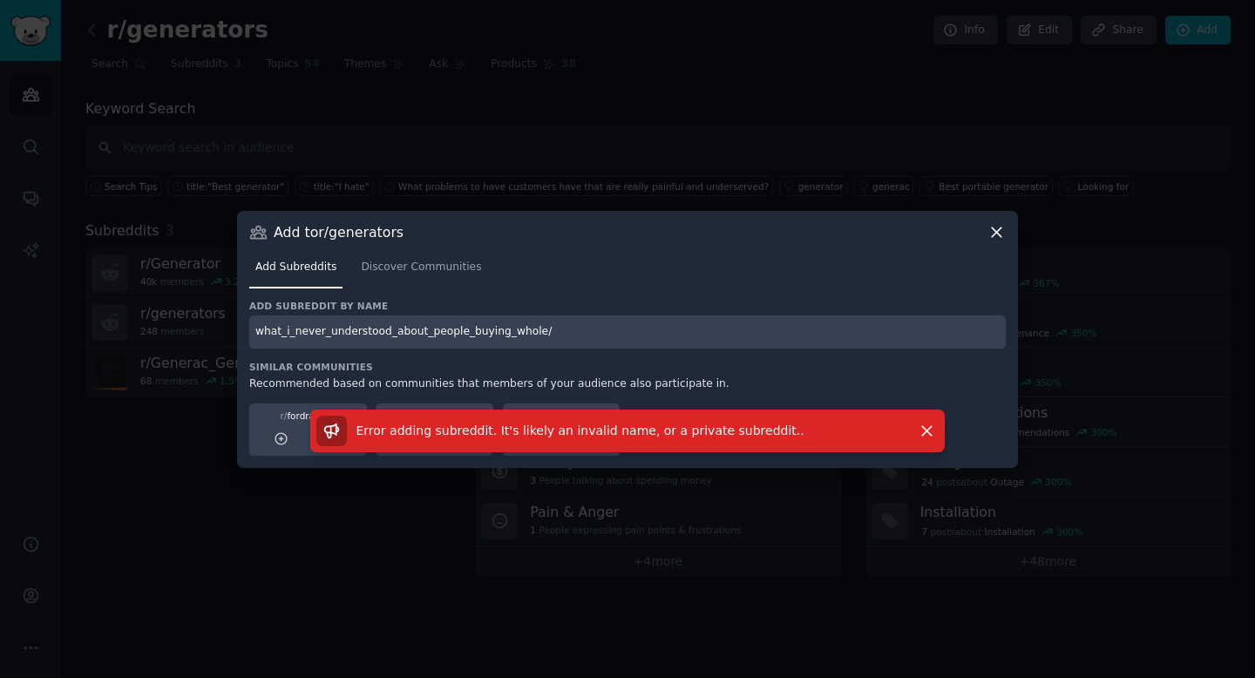
click at [997, 229] on icon at bounding box center [997, 232] width 18 height 18
